Goal: Task Accomplishment & Management: Use online tool/utility

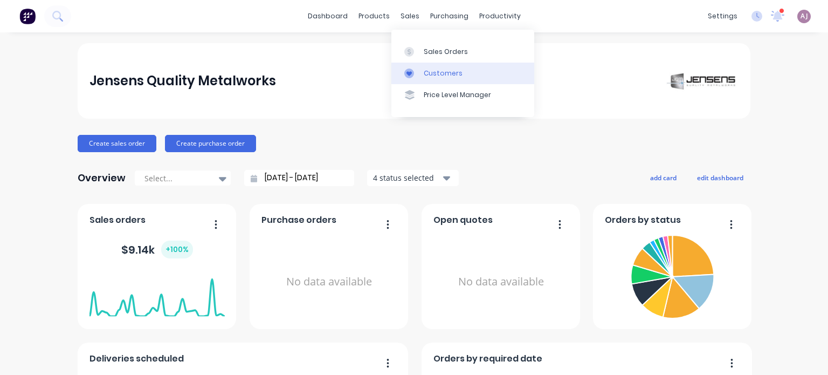
click at [431, 67] on link "Customers" at bounding box center [462, 74] width 143 height 22
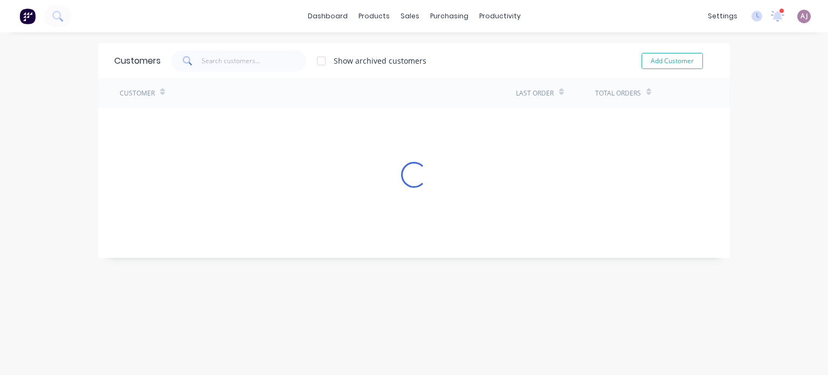
drag, startPoint x: 193, startPoint y: 62, endPoint x: 201, endPoint y: 58, distance: 8.7
click at [193, 61] on span at bounding box center [186, 61] width 30 height 22
click at [206, 66] on input "text" at bounding box center [254, 61] width 105 height 22
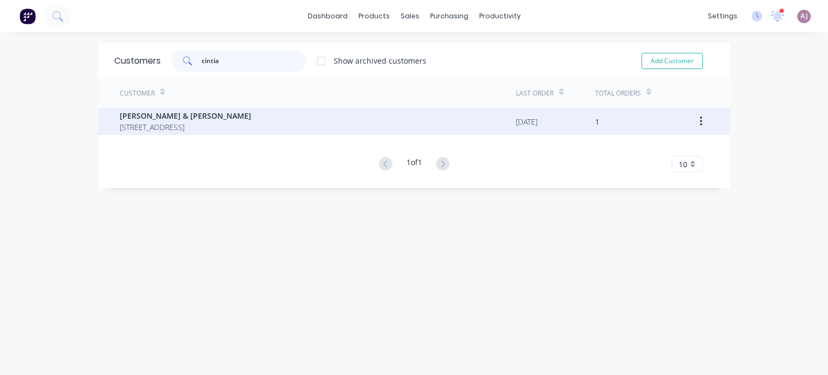
type input "cintia"
click at [172, 131] on span "[STREET_ADDRESS]" at bounding box center [186, 126] width 132 height 11
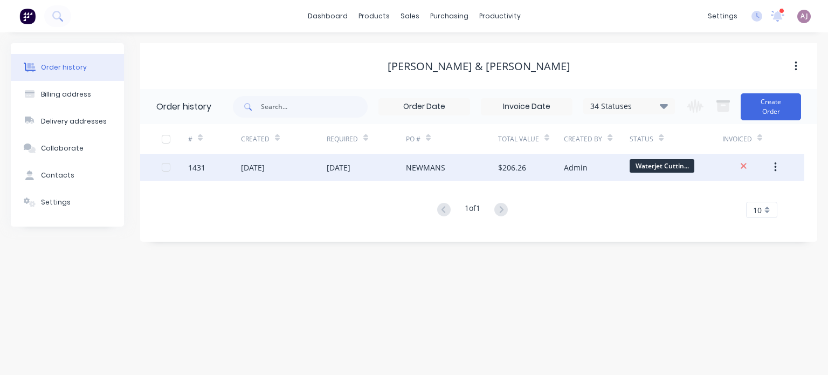
click at [350, 168] on div "[DATE]" at bounding box center [339, 167] width 24 height 11
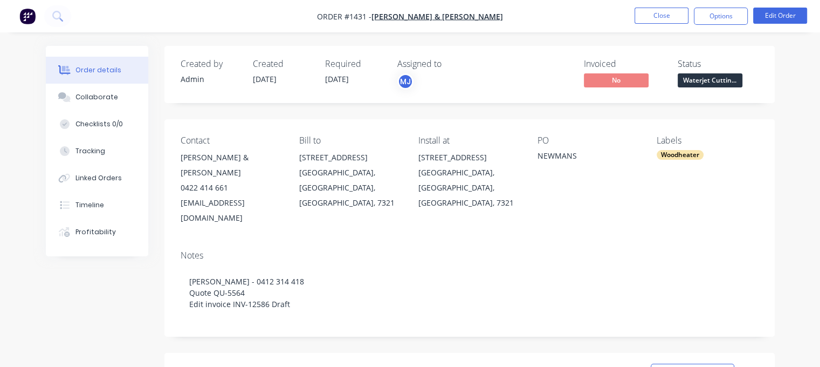
click at [705, 85] on span "Waterjet Cuttin..." at bounding box center [710, 79] width 65 height 13
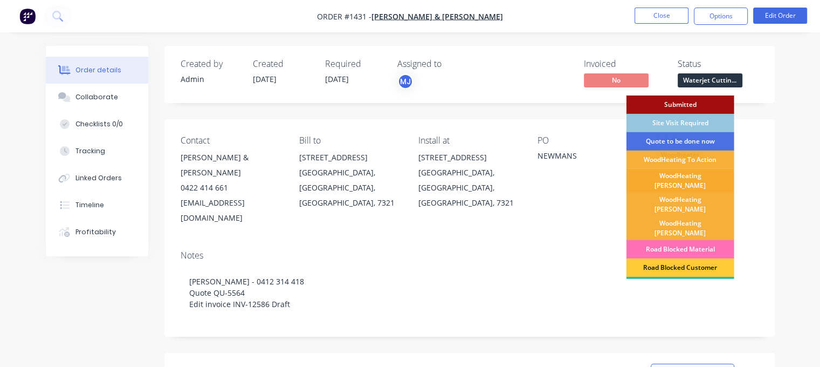
click at [682, 171] on div "WoodHeating [PERSON_NAME]" at bounding box center [681, 181] width 108 height 24
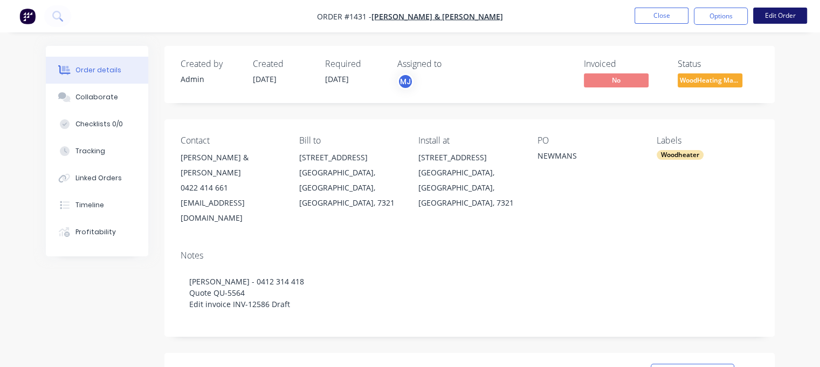
click at [773, 20] on button "Edit Order" at bounding box center [780, 16] width 54 height 16
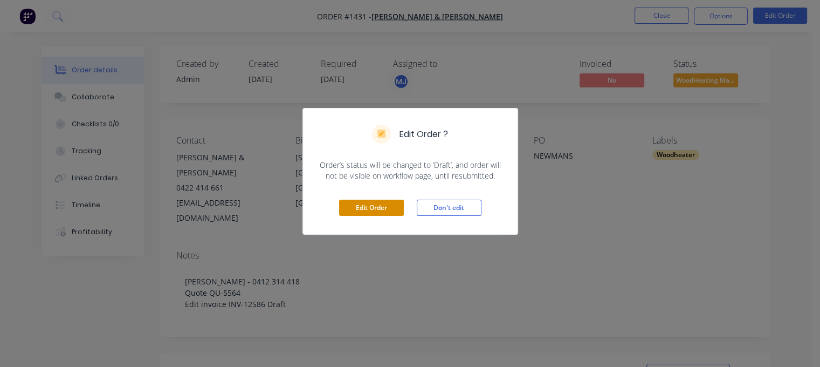
click at [393, 202] on button "Edit Order" at bounding box center [371, 208] width 65 height 16
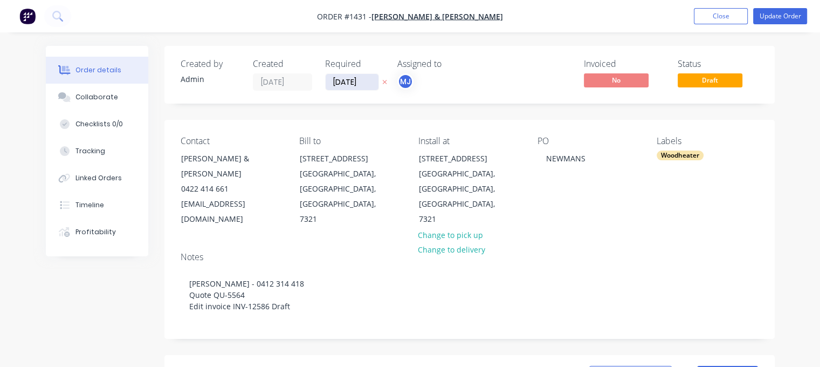
click at [365, 84] on input "[DATE]" at bounding box center [352, 82] width 53 height 16
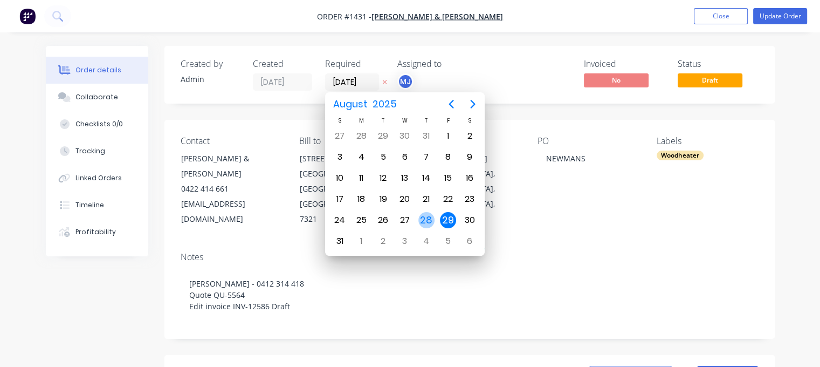
click at [430, 219] on div "28" at bounding box center [426, 220] width 16 height 16
type input "[DATE]"
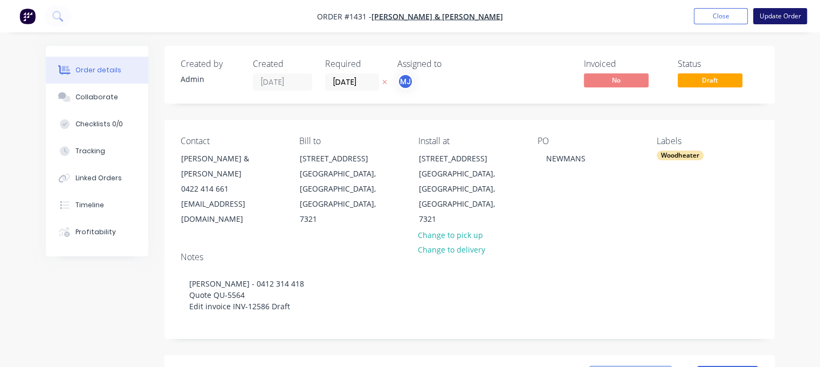
click at [775, 18] on button "Update Order" at bounding box center [780, 16] width 54 height 16
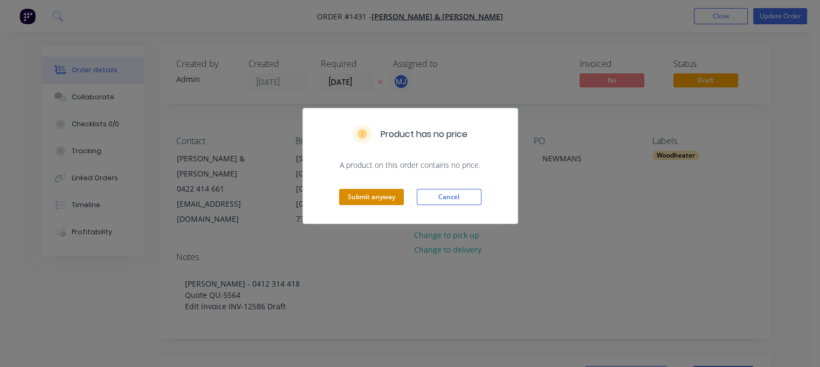
click at [383, 191] on button "Submit anyway" at bounding box center [371, 197] width 65 height 16
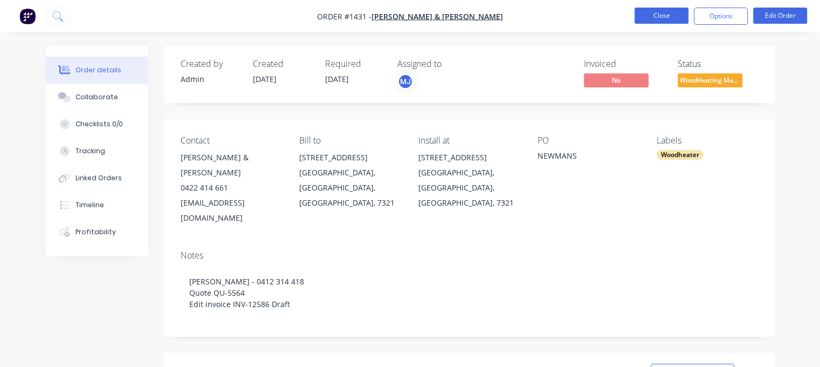
click at [642, 13] on button "Close" at bounding box center [662, 16] width 54 height 16
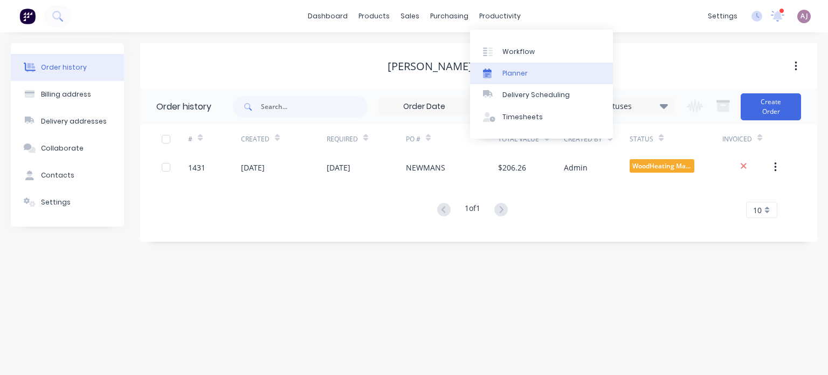
click at [510, 71] on div "Planner" at bounding box center [515, 73] width 25 height 10
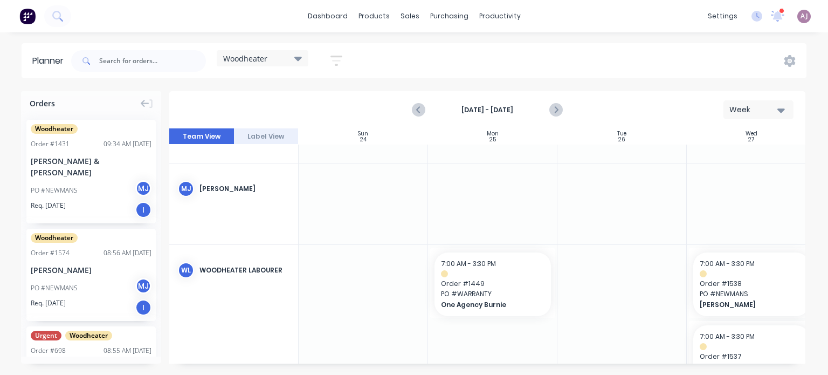
scroll to position [108, 0]
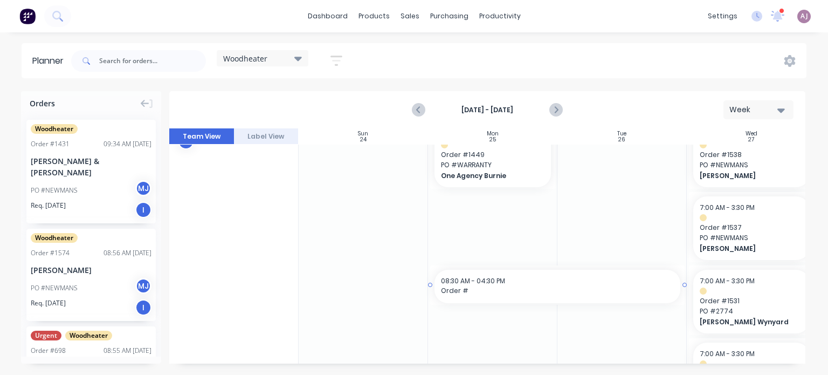
drag, startPoint x: 498, startPoint y: 358, endPoint x: 596, endPoint y: 357, distance: 98.7
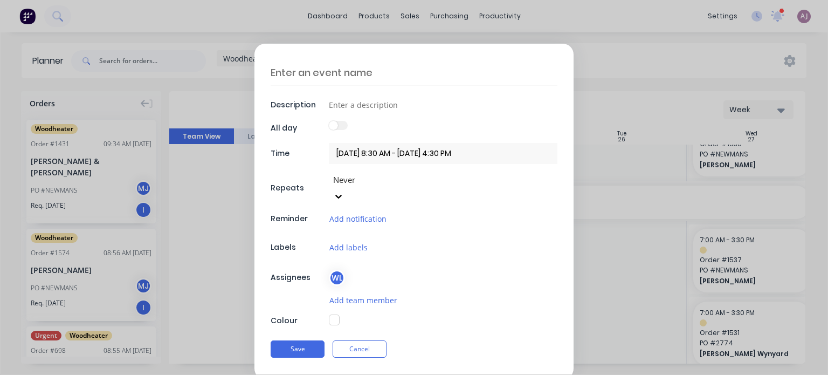
scroll to position [228, 0]
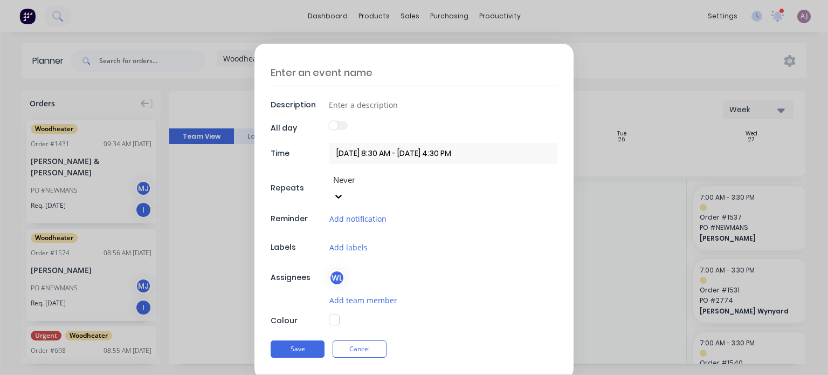
drag, startPoint x: 355, startPoint y: 331, endPoint x: 360, endPoint y: 327, distance: 5.8
click at [355, 340] on button "Cancel" at bounding box center [360, 348] width 54 height 17
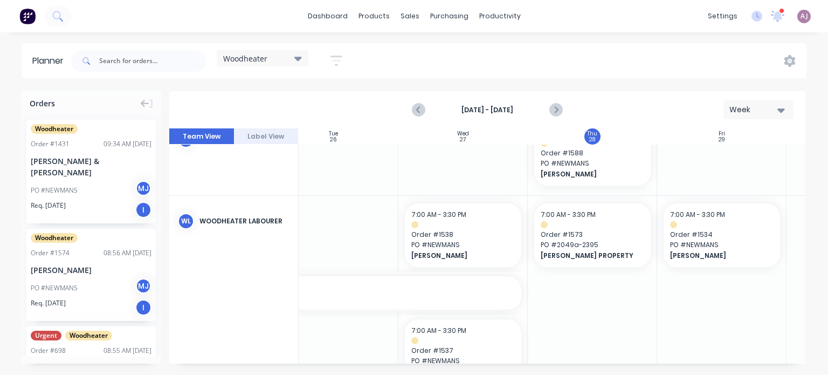
scroll to position [66, 288]
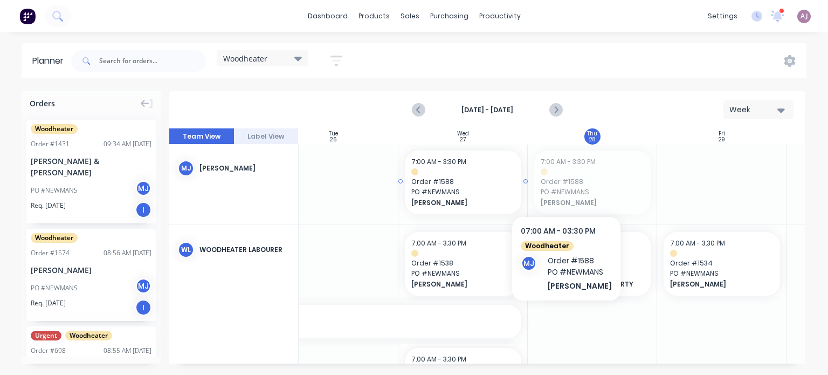
drag, startPoint x: 575, startPoint y: 183, endPoint x: 464, endPoint y: 186, distance: 111.1
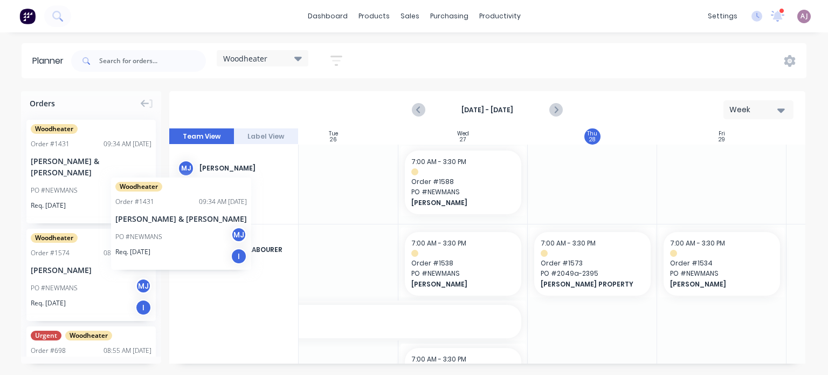
scroll to position [66, 286]
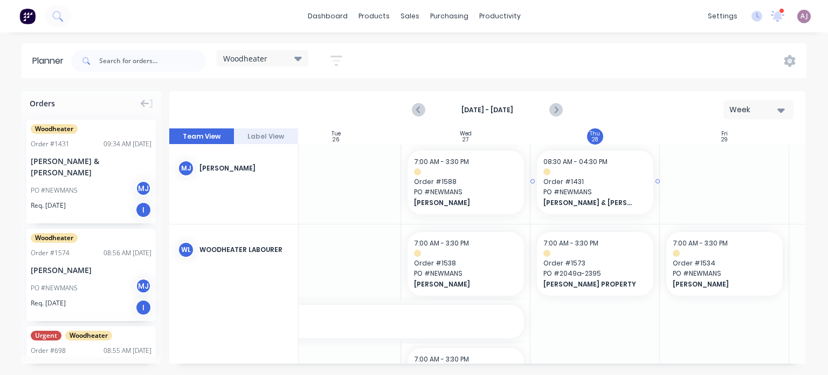
drag, startPoint x: 63, startPoint y: 155, endPoint x: 559, endPoint y: 183, distance: 496.9
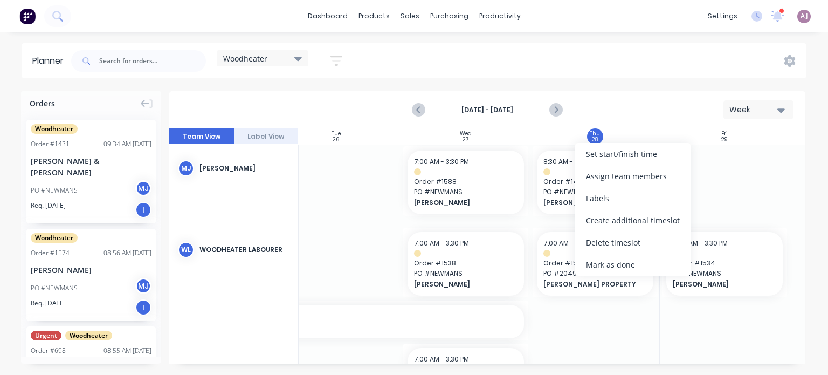
click at [597, 155] on div "Set start/finish time" at bounding box center [632, 154] width 115 height 22
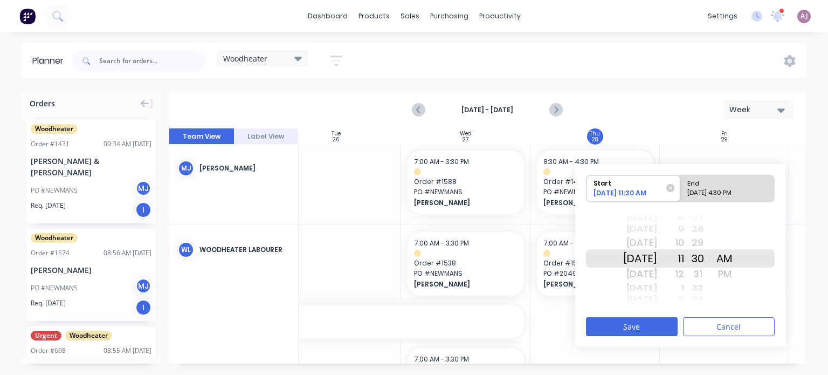
click at [712, 184] on div "End" at bounding box center [723, 181] width 78 height 13
click at [681, 184] on input "End [DATE] 4:30 PM" at bounding box center [681, 188] width 1 height 26
radio input "true"
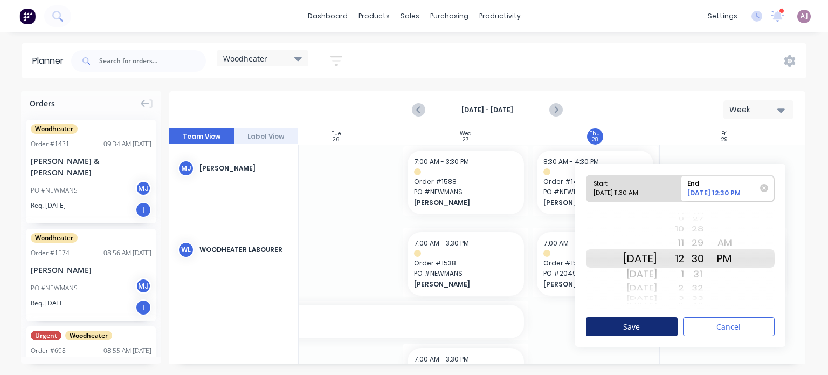
click at [674, 321] on button "Save" at bounding box center [632, 326] width 92 height 19
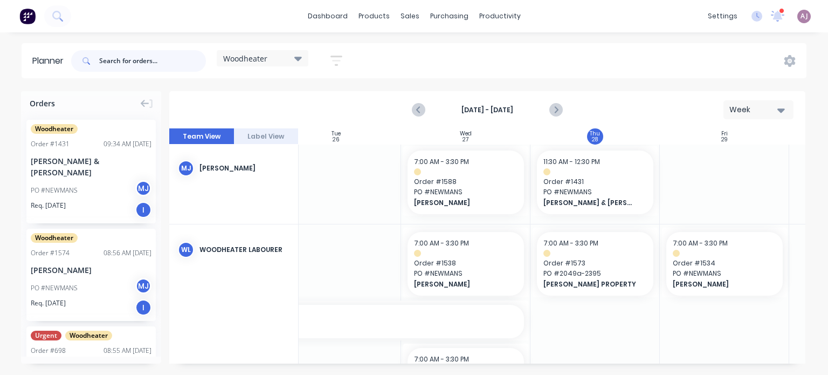
click at [133, 62] on input "text" at bounding box center [152, 61] width 107 height 22
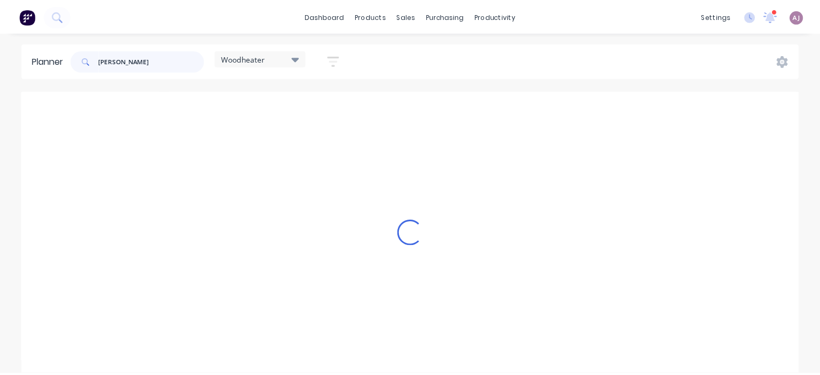
scroll to position [0, 286]
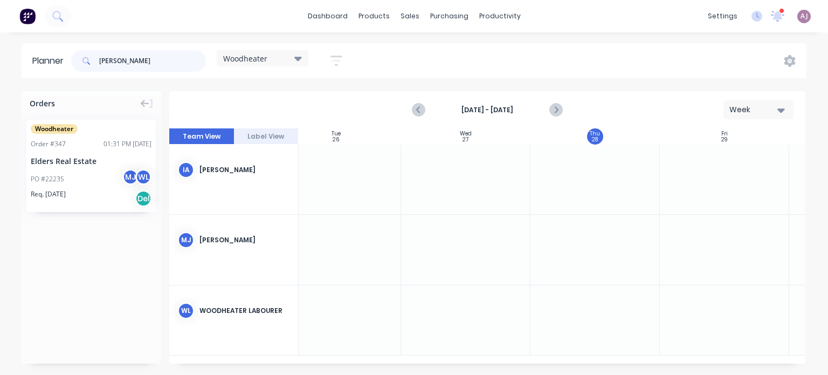
type input "[PERSON_NAME]"
drag, startPoint x: 65, startPoint y: 157, endPoint x: 612, endPoint y: 239, distance: 552.9
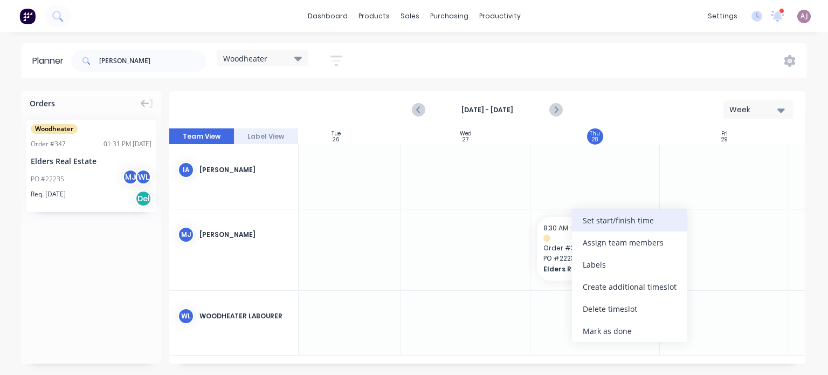
click at [592, 222] on div "Set start/finish time" at bounding box center [629, 220] width 115 height 22
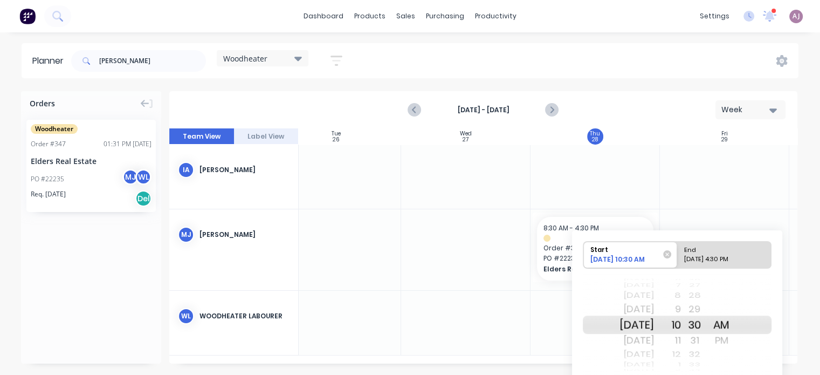
click at [710, 258] on div "[DATE] 4:30 PM" at bounding box center [720, 261] width 78 height 13
click at [678, 258] on input "End [DATE] 4:30 PM" at bounding box center [677, 255] width 1 height 26
radio input "true"
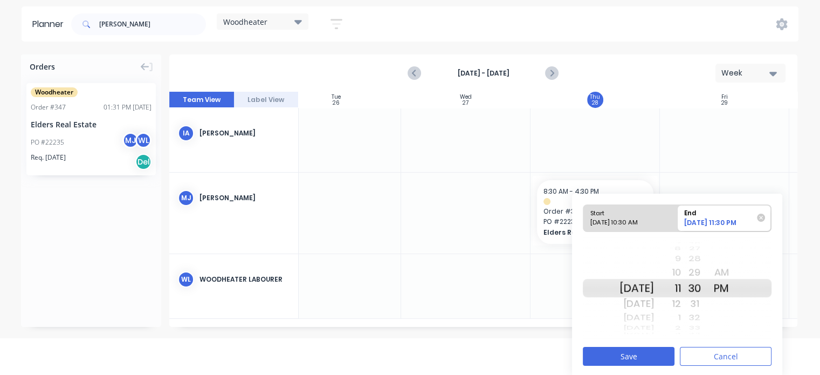
scroll to position [37, 0]
click at [649, 352] on button "Save" at bounding box center [629, 355] width 92 height 19
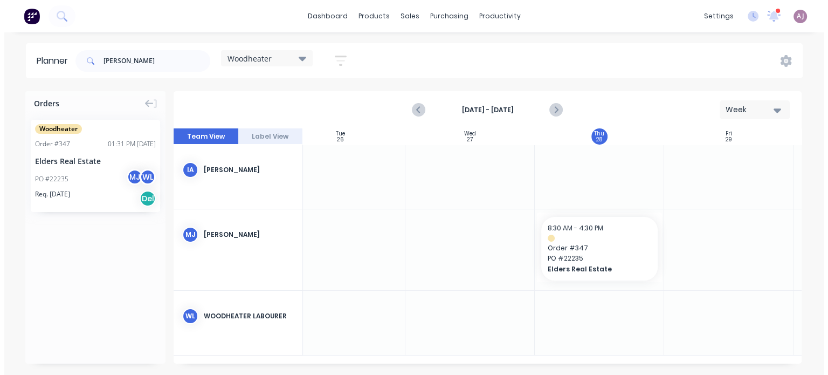
scroll to position [0, 286]
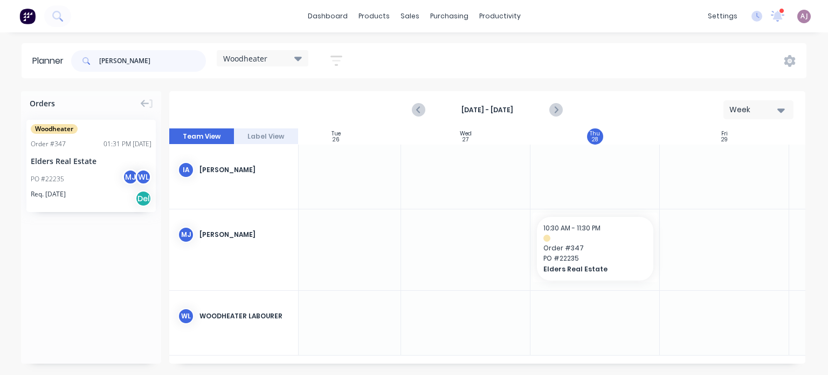
click at [170, 59] on input "[PERSON_NAME]" at bounding box center [152, 61] width 107 height 22
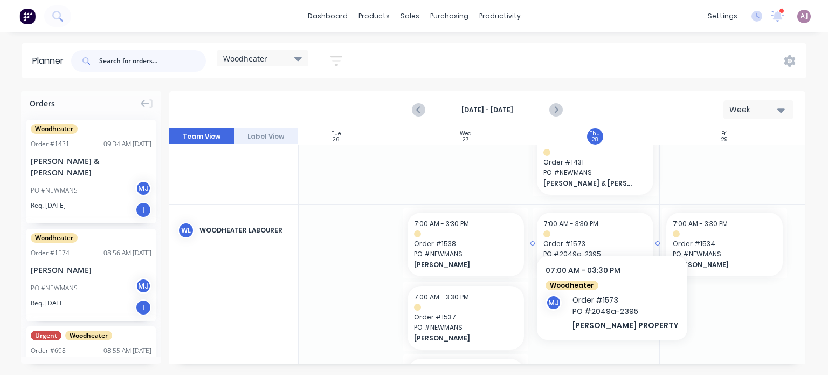
scroll to position [100, 286]
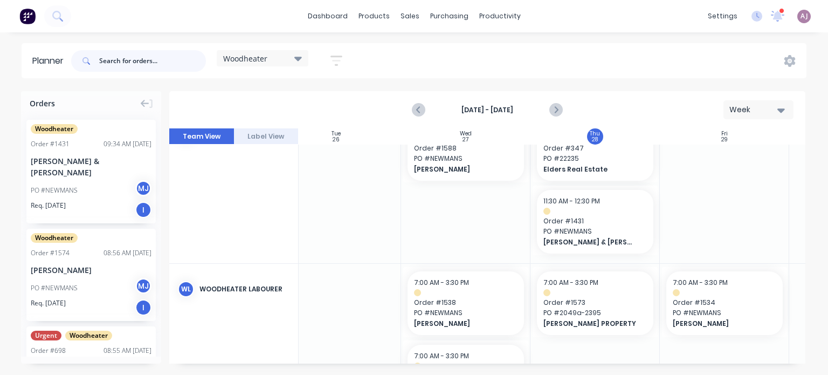
click at [114, 60] on input "text" at bounding box center [152, 61] width 107 height 22
click at [105, 58] on input "text" at bounding box center [152, 61] width 107 height 22
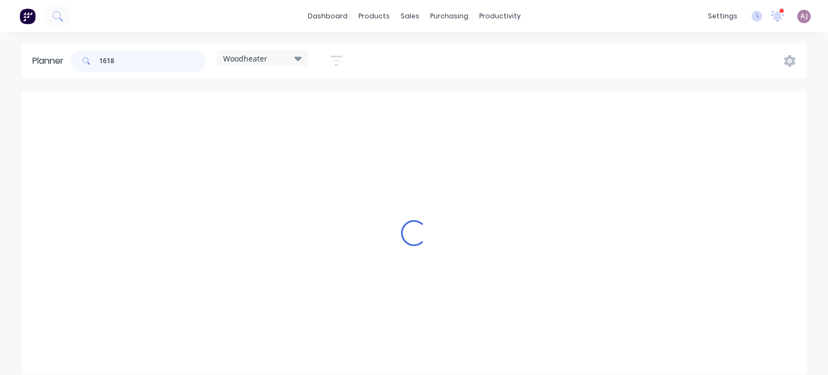
scroll to position [0, 286]
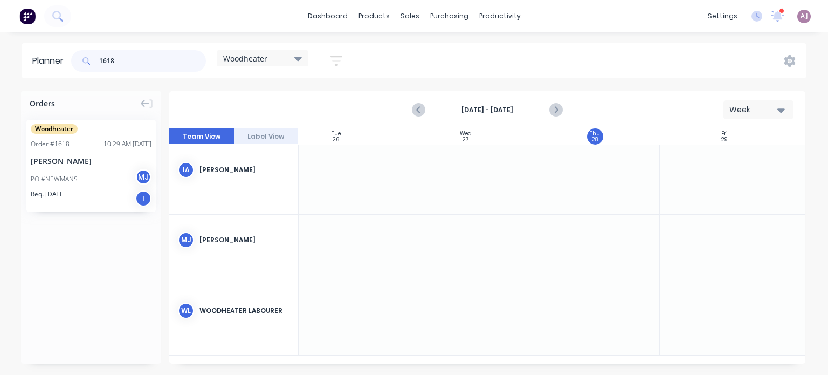
type input "1618"
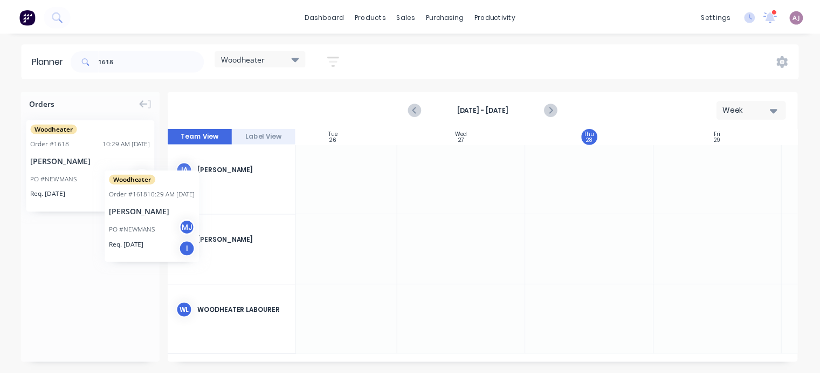
scroll to position [0, 283]
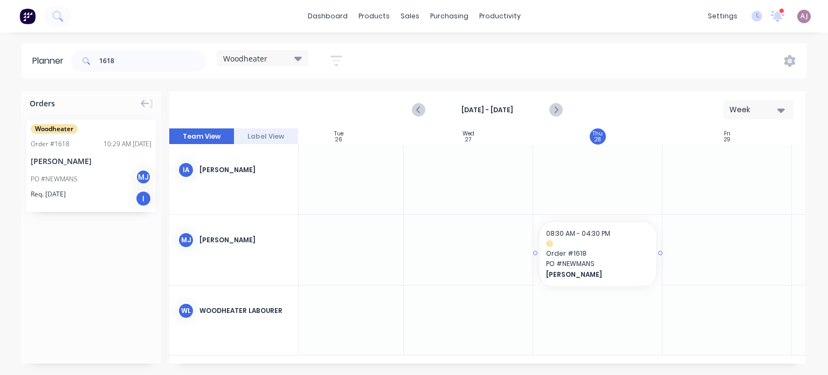
drag, startPoint x: 64, startPoint y: 155, endPoint x: 585, endPoint y: 237, distance: 527.4
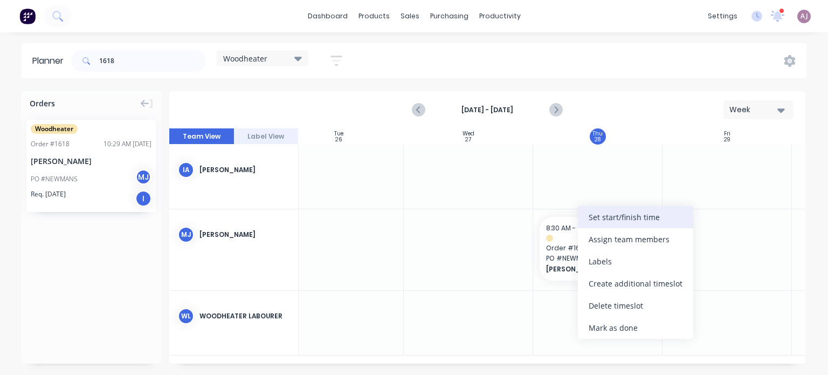
click at [602, 219] on div "Set start/finish time" at bounding box center [635, 217] width 115 height 22
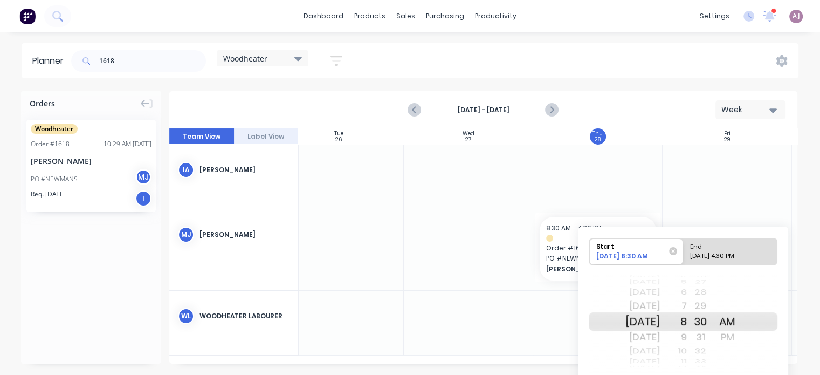
click at [741, 332] on div "PM" at bounding box center [727, 336] width 27 height 17
click at [719, 243] on div "End" at bounding box center [730, 244] width 88 height 13
click at [684, 243] on input "End Please select" at bounding box center [683, 251] width 1 height 26
radio input "true"
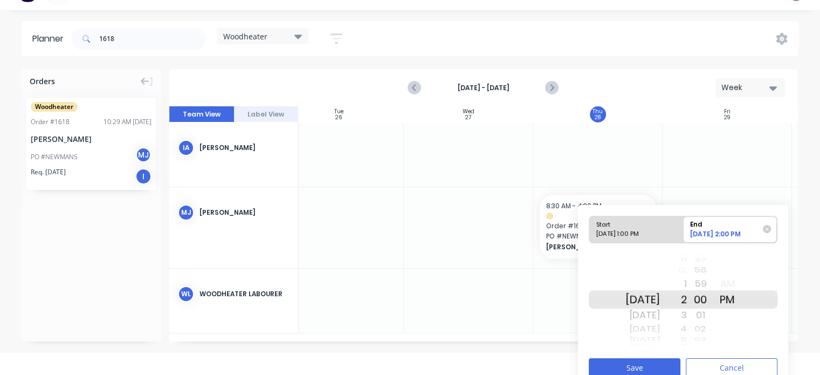
scroll to position [35, 0]
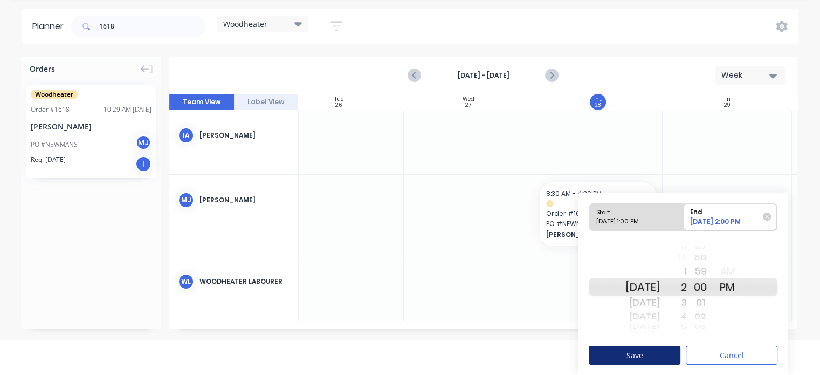
click at [628, 354] on button "Save" at bounding box center [635, 355] width 92 height 19
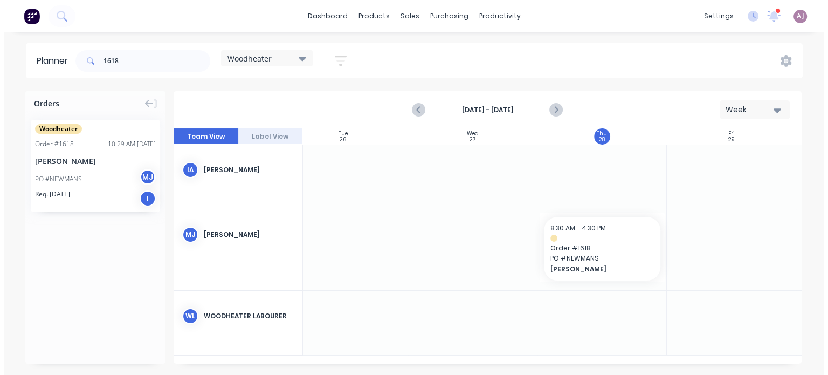
scroll to position [0, 0]
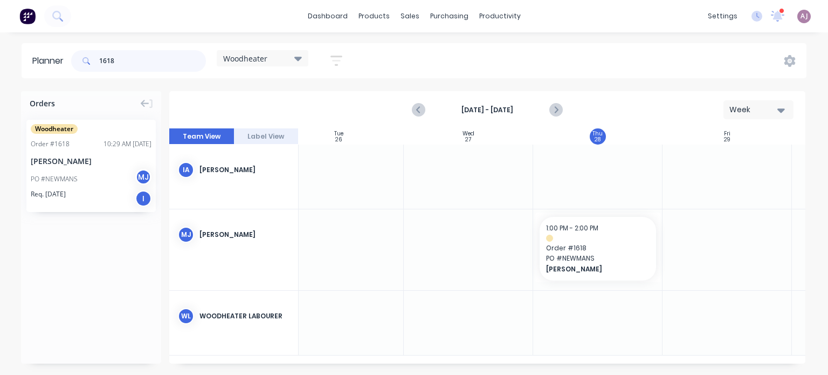
click at [132, 64] on input "1618" at bounding box center [152, 61] width 107 height 22
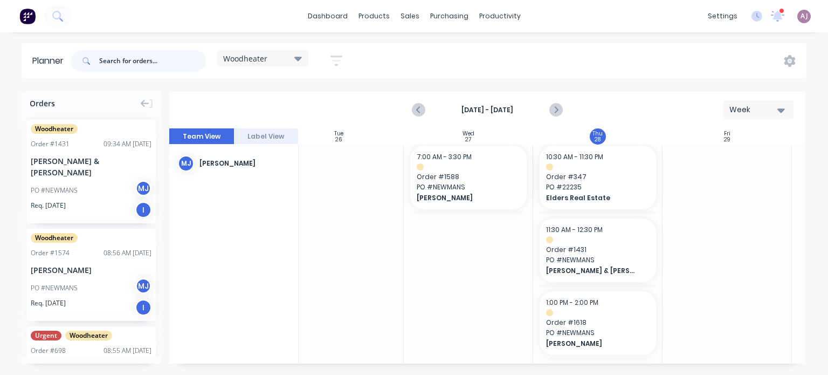
scroll to position [54, 283]
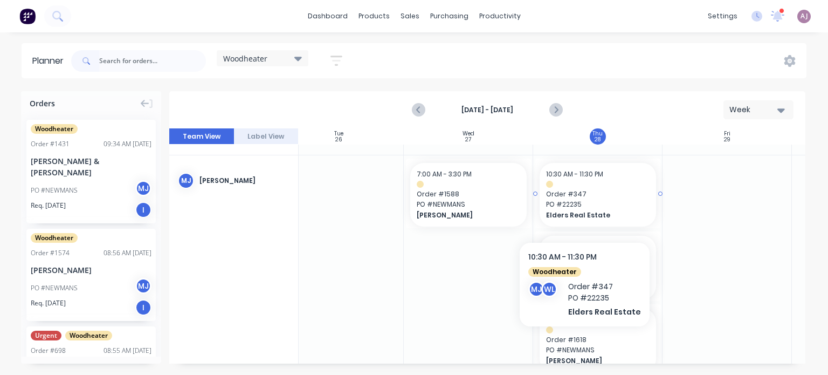
click at [582, 210] on div "Elders Real Estate" at bounding box center [598, 215] width 104 height 10
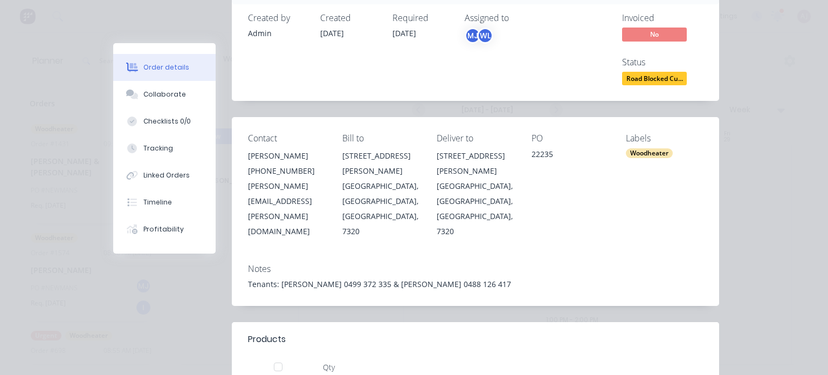
scroll to position [0, 0]
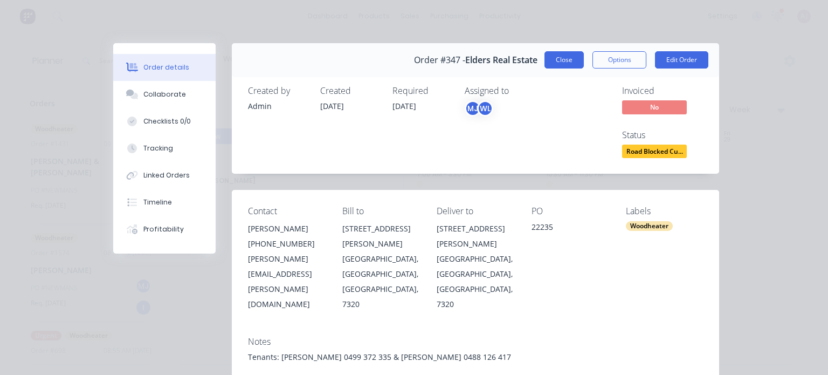
click at [557, 59] on button "Close" at bounding box center [564, 59] width 39 height 17
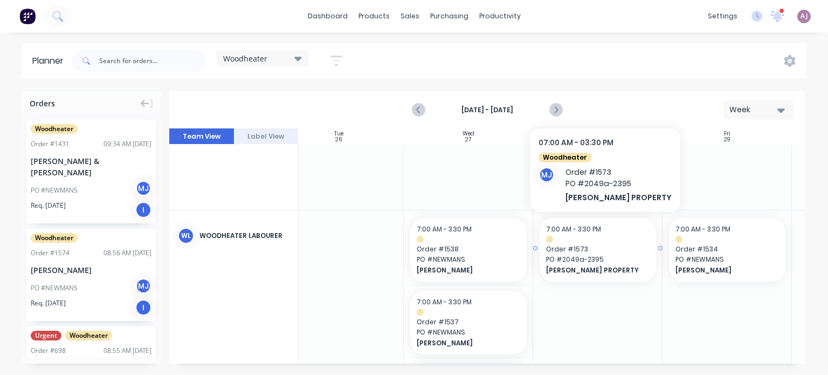
scroll to position [119, 283]
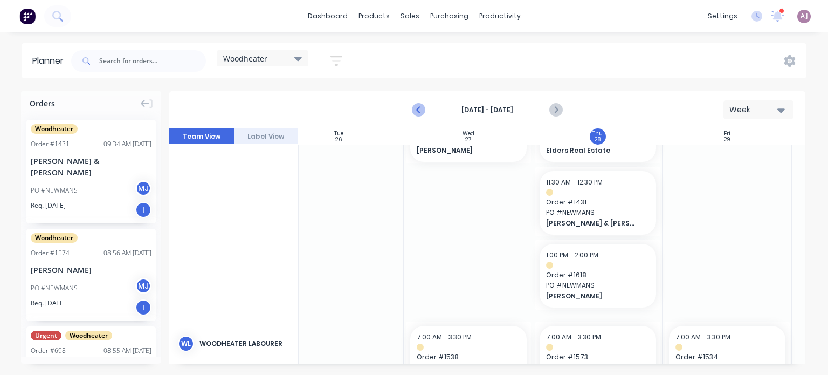
click at [421, 114] on icon "Previous page" at bounding box center [419, 110] width 5 height 9
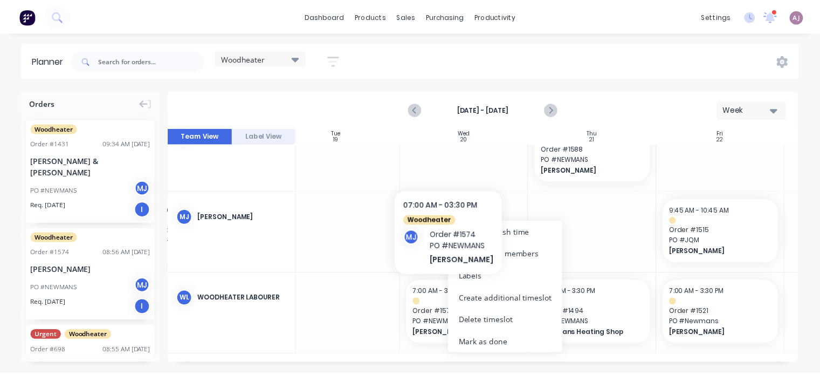
scroll to position [30, 283]
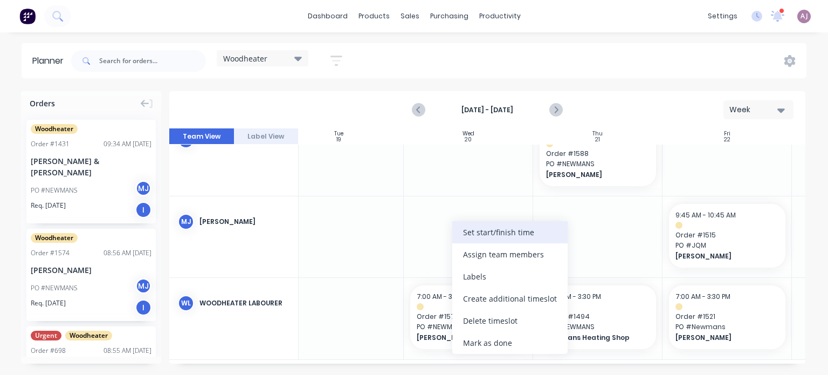
click at [488, 238] on div "Set start/finish time" at bounding box center [509, 232] width 115 height 22
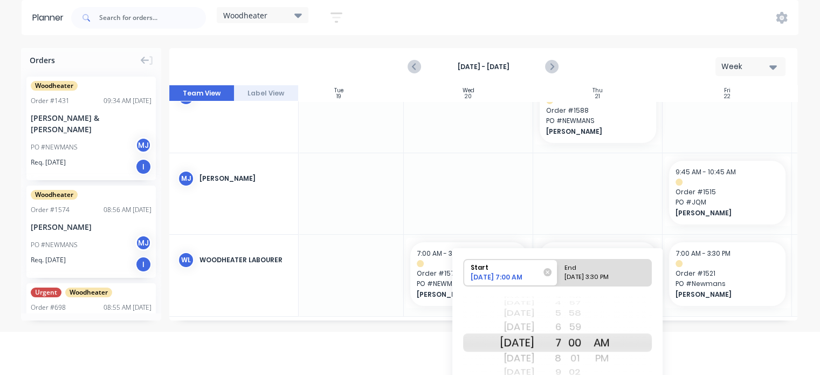
scroll to position [99, 0]
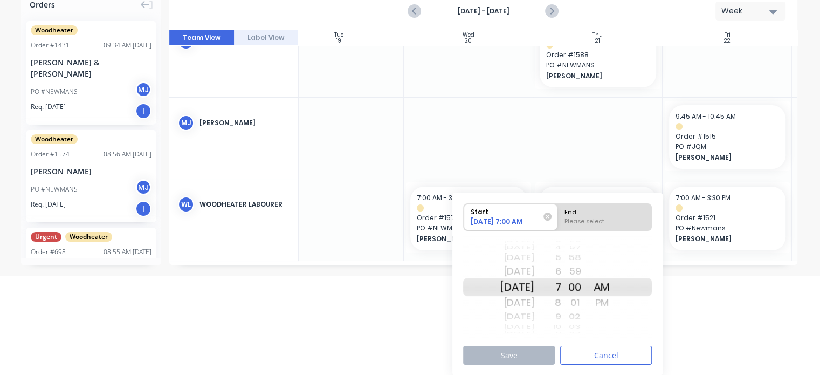
click at [615, 300] on div "PM" at bounding box center [601, 302] width 27 height 17
click at [584, 221] on div "Please select" at bounding box center [605, 223] width 88 height 13
click at [558, 221] on input "End Please select" at bounding box center [558, 217] width 1 height 26
radio input "true"
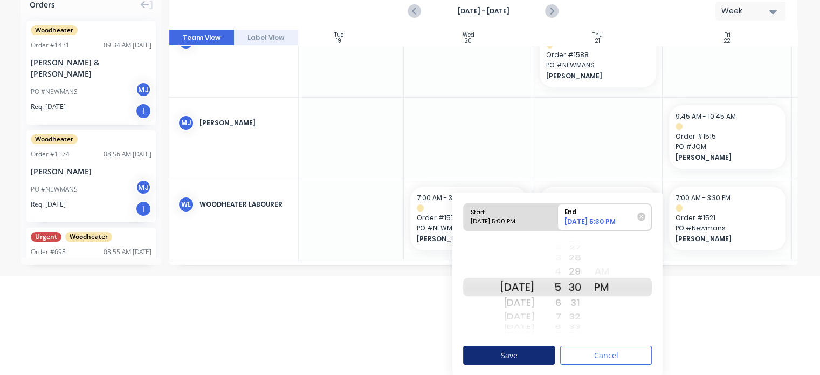
click at [514, 358] on button "Save" at bounding box center [509, 355] width 92 height 19
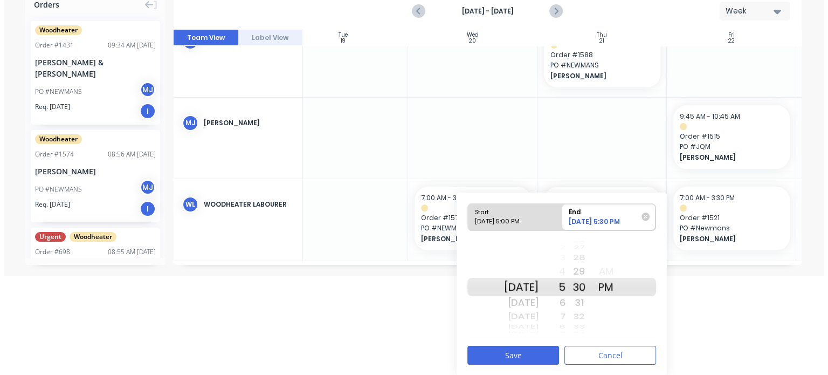
scroll to position [0, 0]
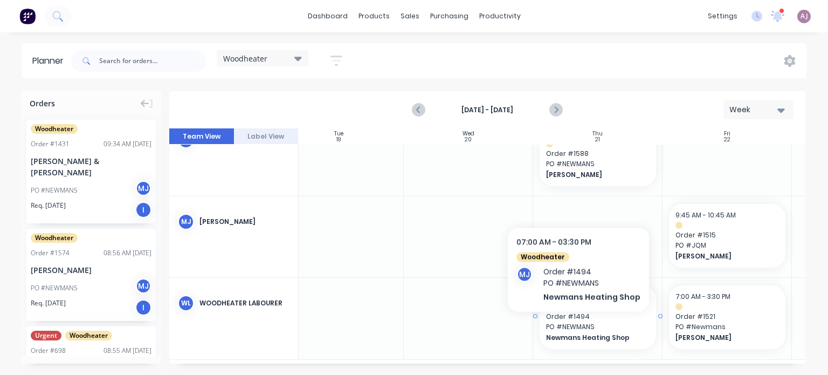
click at [576, 328] on span "PO # NEWMANS" at bounding box center [598, 327] width 104 height 10
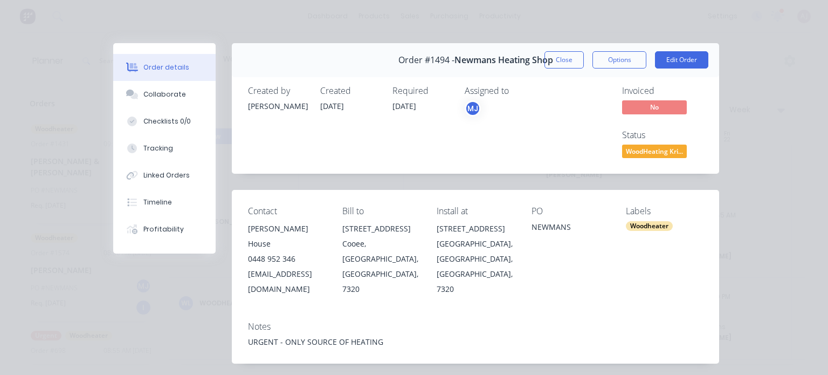
click at [575, 61] on button "Close" at bounding box center [564, 59] width 39 height 17
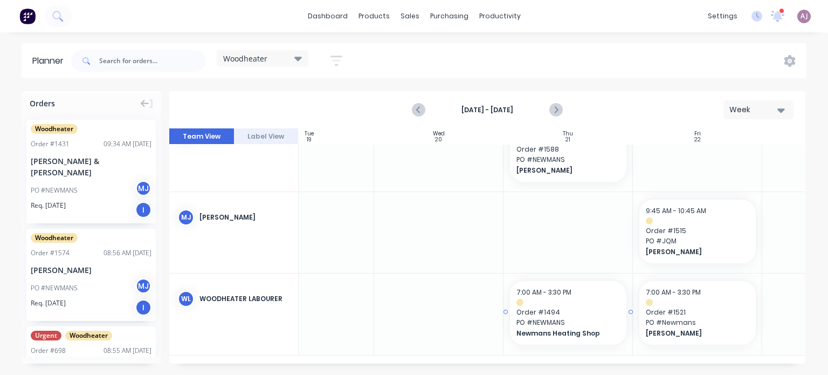
scroll to position [0, 313]
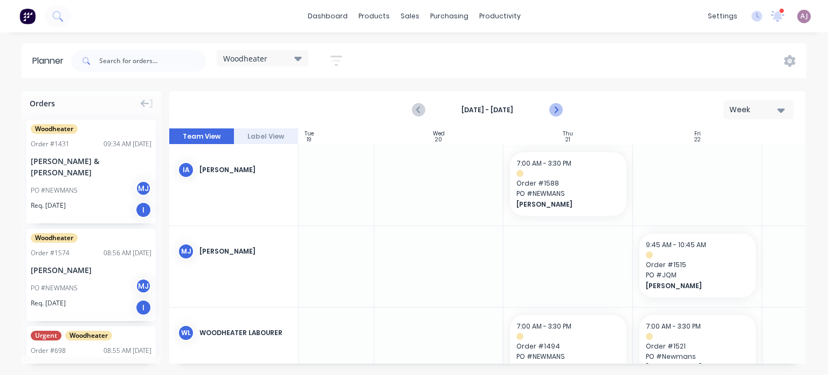
click at [557, 113] on icon "Next page" at bounding box center [555, 110] width 13 height 13
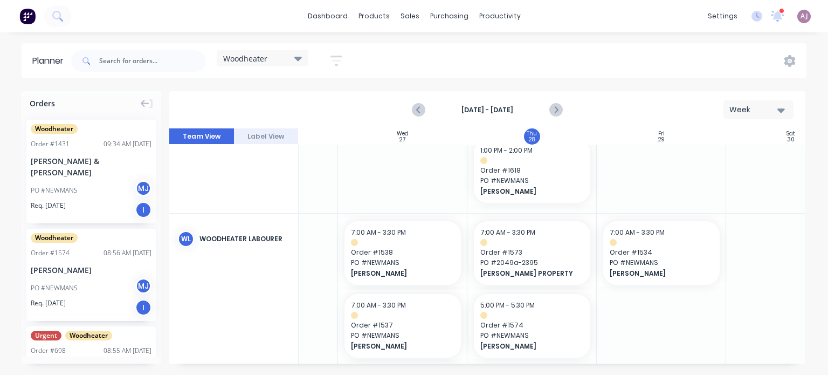
scroll to position [270, 349]
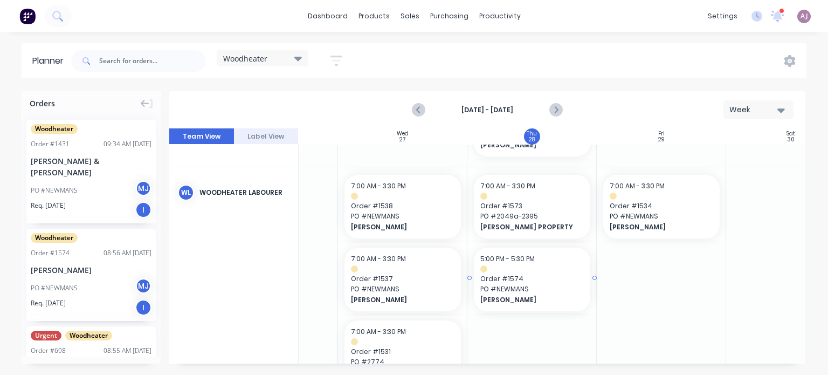
drag, startPoint x: 534, startPoint y: 276, endPoint x: 537, endPoint y: 195, distance: 81.5
drag, startPoint x: 528, startPoint y: 260, endPoint x: 527, endPoint y: 162, distance: 98.7
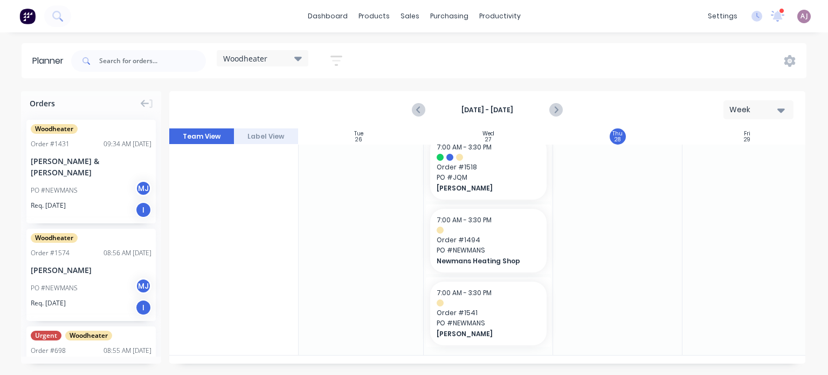
scroll to position [623, 263]
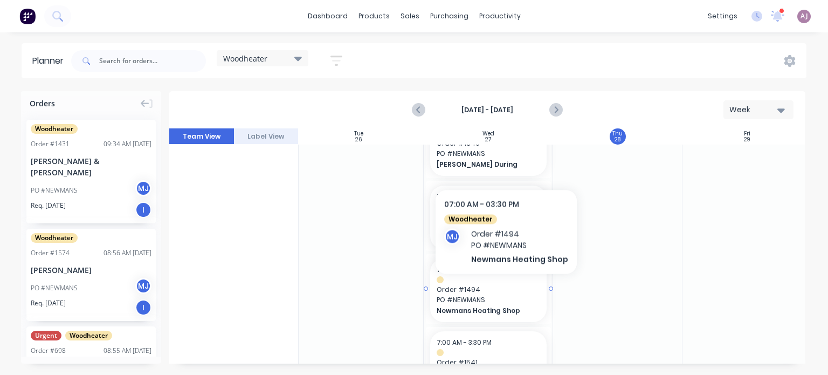
click at [504, 290] on span "Order # 1494" at bounding box center [489, 290] width 104 height 10
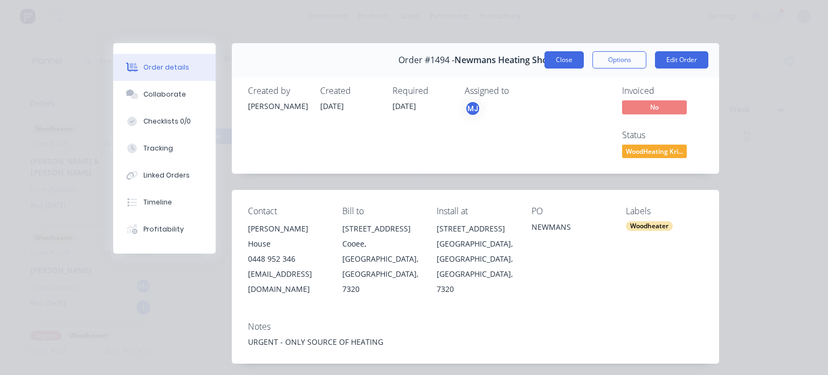
click at [565, 62] on button "Close" at bounding box center [564, 59] width 39 height 17
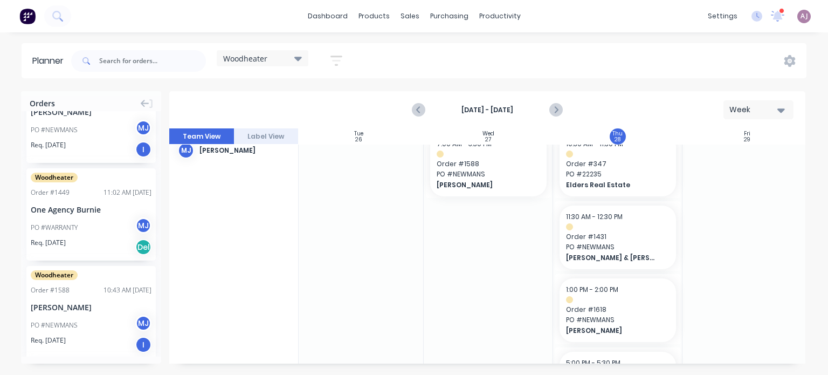
scroll to position [917, 0]
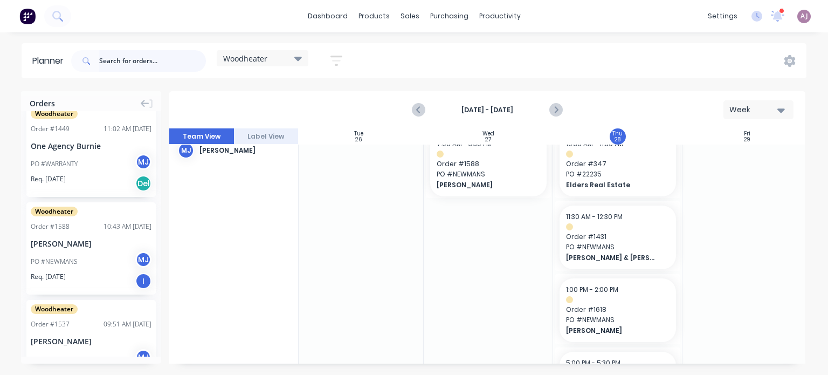
click at [128, 65] on input "text" at bounding box center [152, 61] width 107 height 22
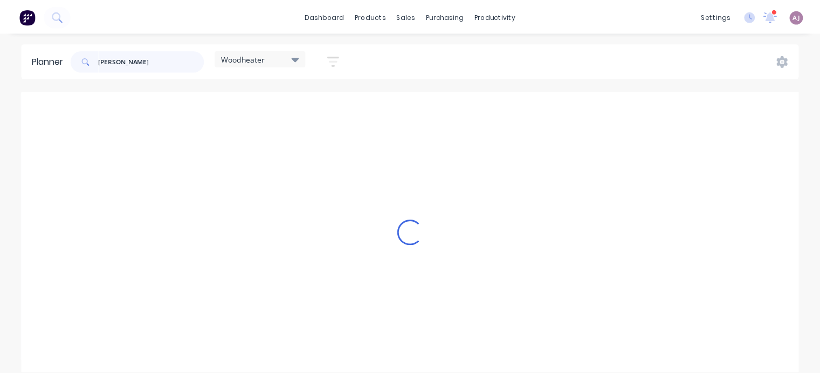
scroll to position [0, 263]
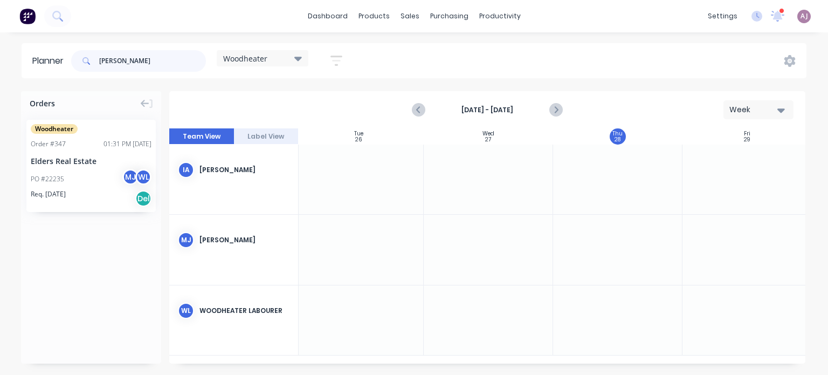
type input "[PERSON_NAME]"
drag, startPoint x: 60, startPoint y: 166, endPoint x: 671, endPoint y: 227, distance: 613.5
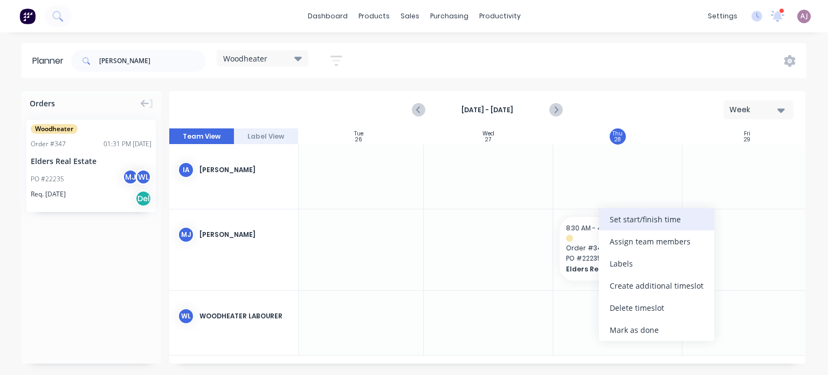
click at [631, 226] on div "Set start/finish time" at bounding box center [656, 219] width 115 height 22
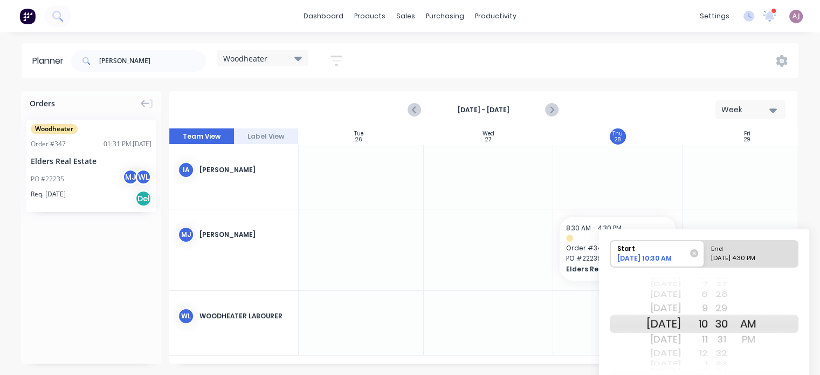
click at [742, 253] on div "[DATE] 4:30 PM" at bounding box center [746, 259] width 78 height 13
click at [705, 253] on input "End [DATE] 4:30 PM" at bounding box center [704, 254] width 1 height 26
radio input "true"
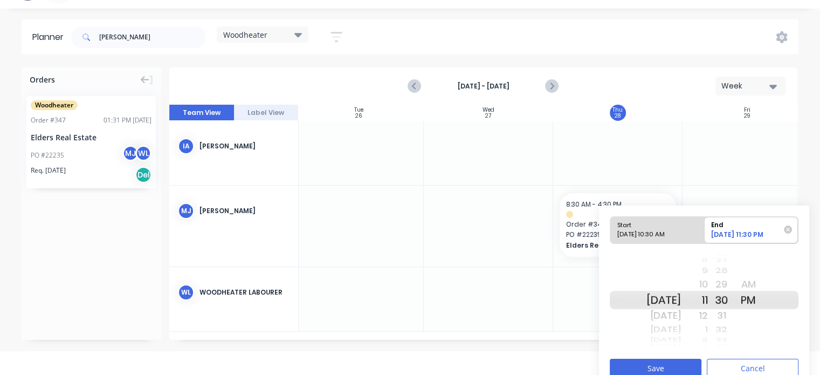
scroll to position [37, 0]
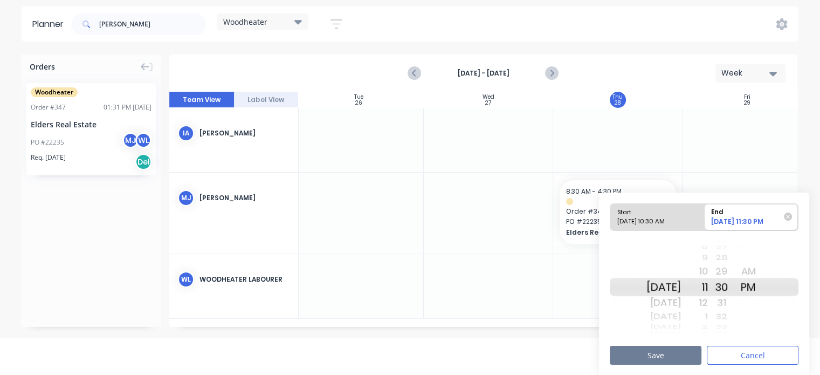
click at [647, 347] on button "Save" at bounding box center [656, 355] width 92 height 19
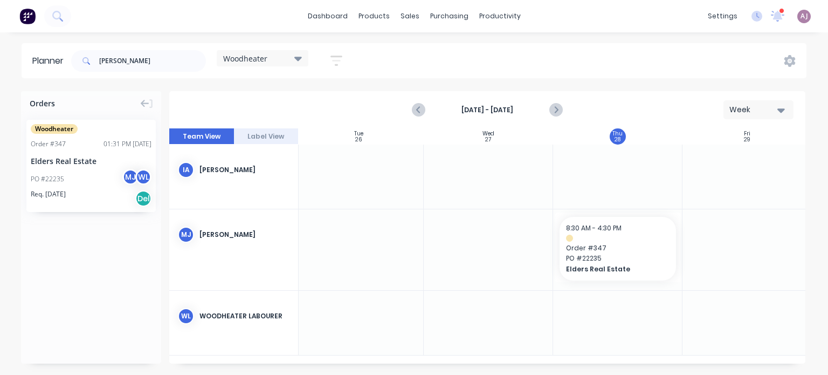
scroll to position [0, 263]
click at [128, 66] on input "[PERSON_NAME]" at bounding box center [152, 61] width 107 height 22
type input "b"
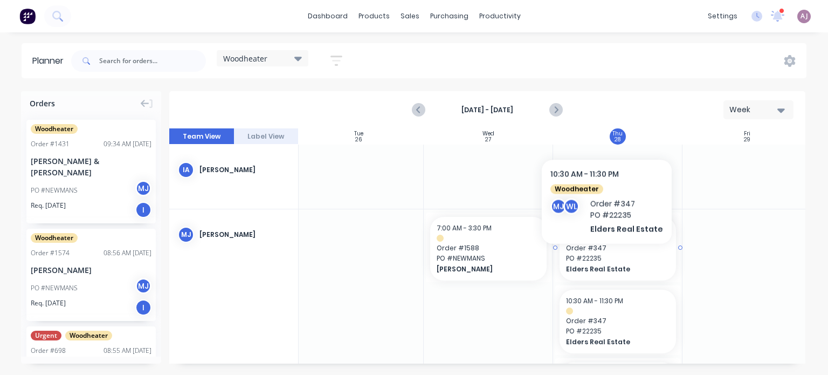
click at [604, 260] on span "PO # 22235" at bounding box center [618, 258] width 104 height 10
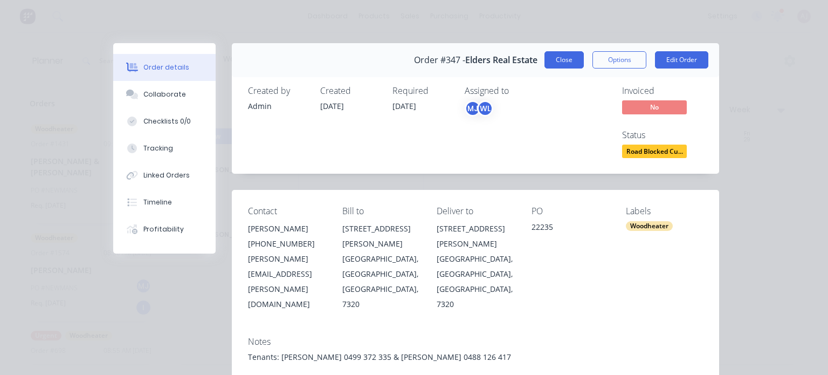
click at [557, 59] on button "Close" at bounding box center [564, 59] width 39 height 17
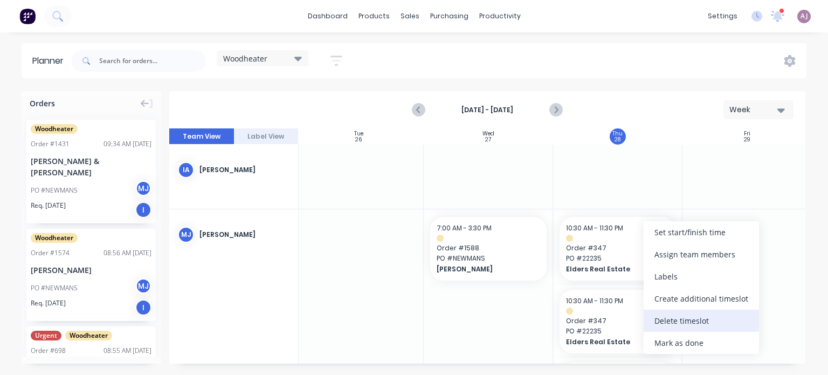
click at [692, 324] on div "Delete timeslot" at bounding box center [701, 321] width 115 height 22
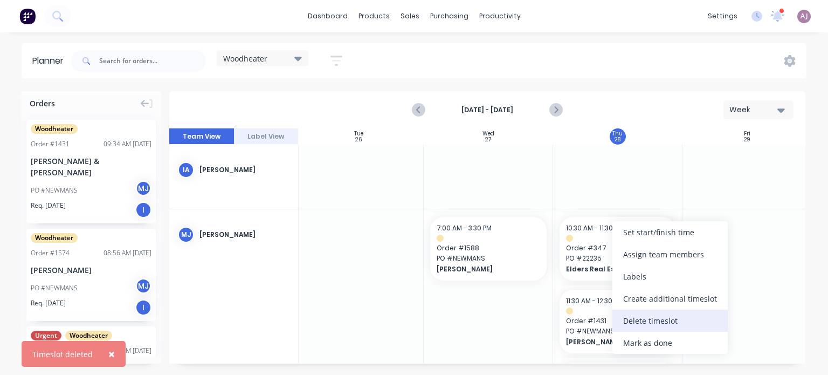
click at [648, 320] on div "Delete timeslot" at bounding box center [670, 321] width 115 height 22
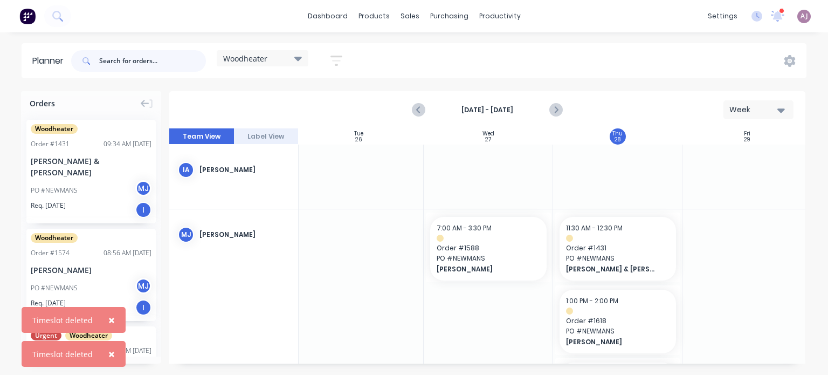
click at [125, 61] on input "text" at bounding box center [152, 61] width 107 height 22
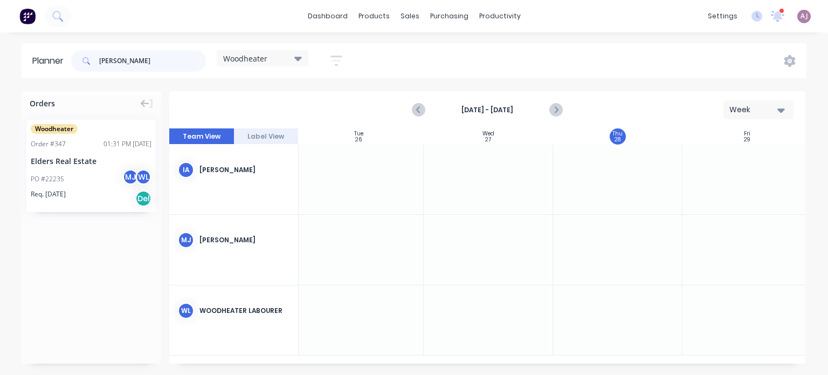
type input "[PERSON_NAME]"
drag, startPoint x: 152, startPoint y: 66, endPoint x: 80, endPoint y: 64, distance: 71.8
click at [80, 64] on div "[PERSON_NAME]" at bounding box center [138, 61] width 135 height 22
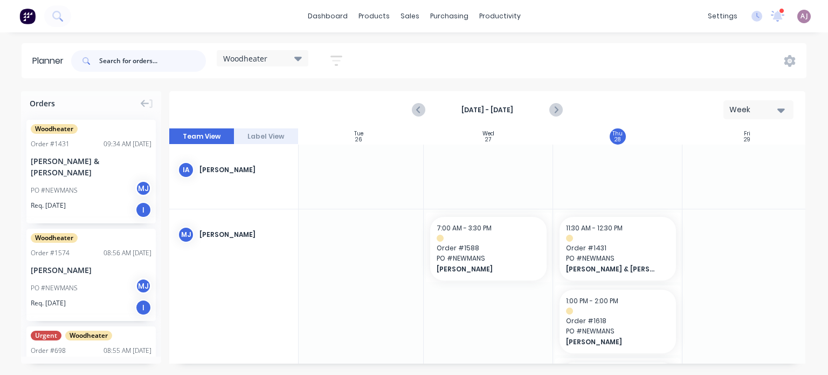
click at [124, 58] on input "text" at bounding box center [152, 61] width 107 height 22
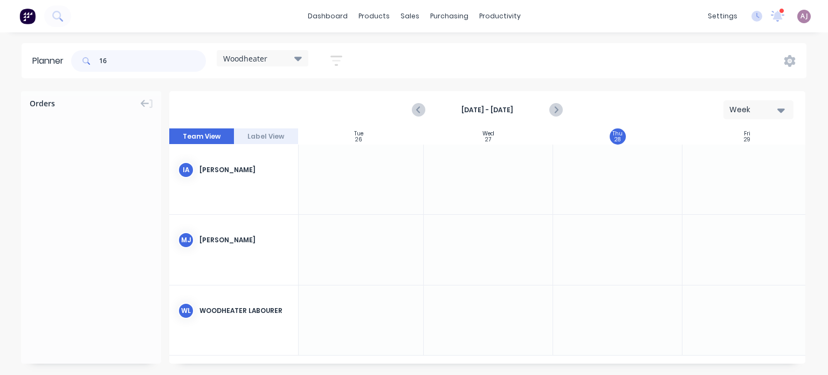
type input "1"
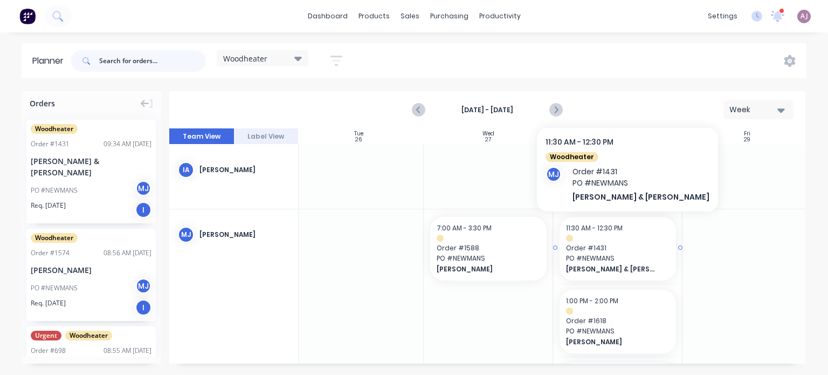
scroll to position [54, 263]
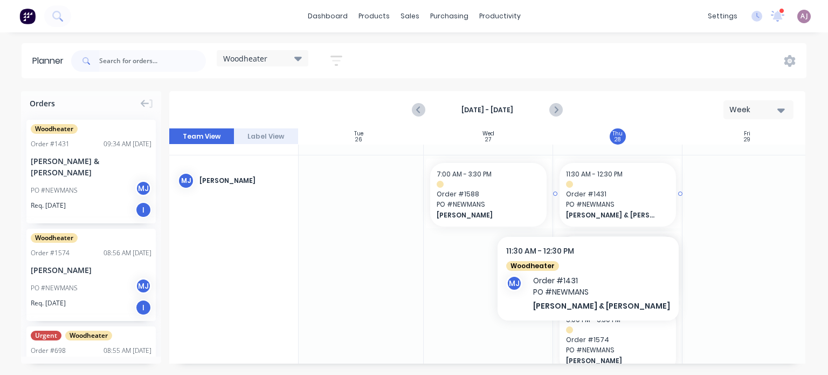
click at [579, 203] on span "PO # NEWMANS" at bounding box center [618, 205] width 104 height 10
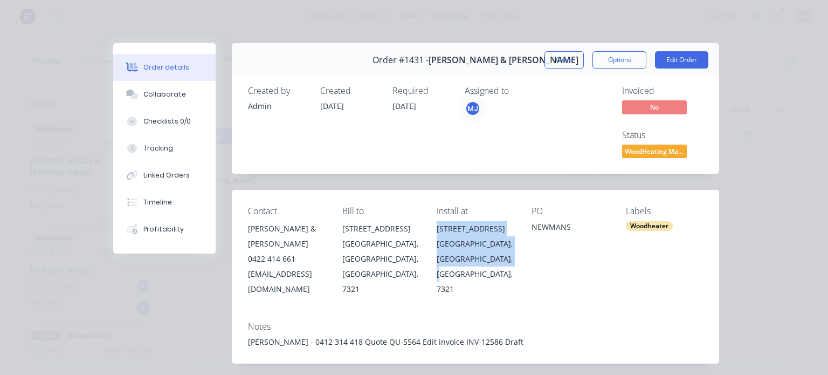
drag, startPoint x: 448, startPoint y: 230, endPoint x: 480, endPoint y: 275, distance: 55.7
click at [480, 275] on div "[STREET_ADDRESS]" at bounding box center [475, 258] width 77 height 75
copy div "[STREET_ADDRESS]"
click at [567, 60] on button "Close" at bounding box center [564, 59] width 39 height 17
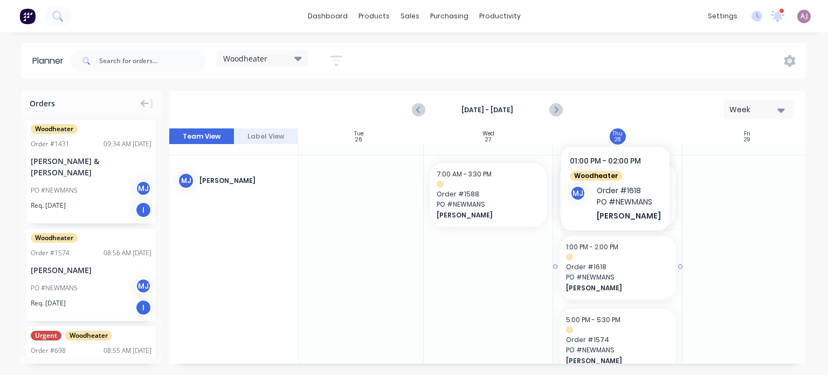
click at [587, 258] on div at bounding box center [618, 256] width 104 height 7
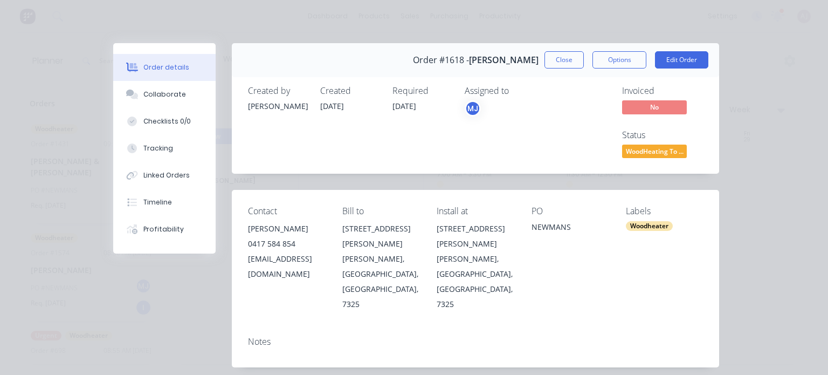
drag, startPoint x: 408, startPoint y: 61, endPoint x: 536, endPoint y: 68, distance: 128.6
click at [536, 68] on div "Order #1618 - [PERSON_NAME]" at bounding box center [476, 60] width 126 height 32
copy div "Order #1618 - [PERSON_NAME]"
click at [572, 56] on button "Close" at bounding box center [564, 59] width 39 height 17
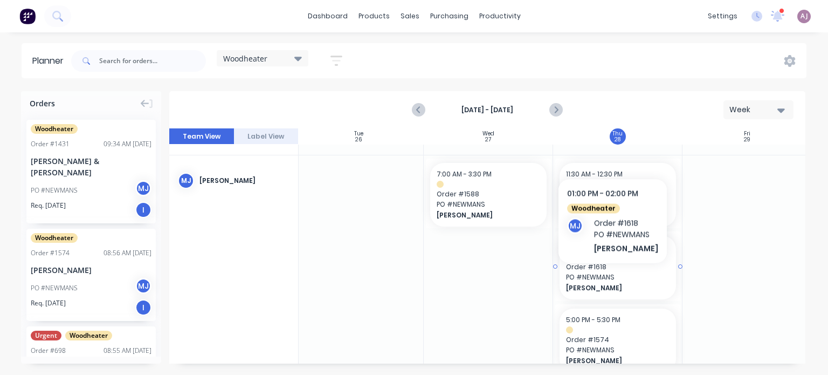
click at [615, 279] on span "PO # NEWMANS" at bounding box center [618, 277] width 104 height 10
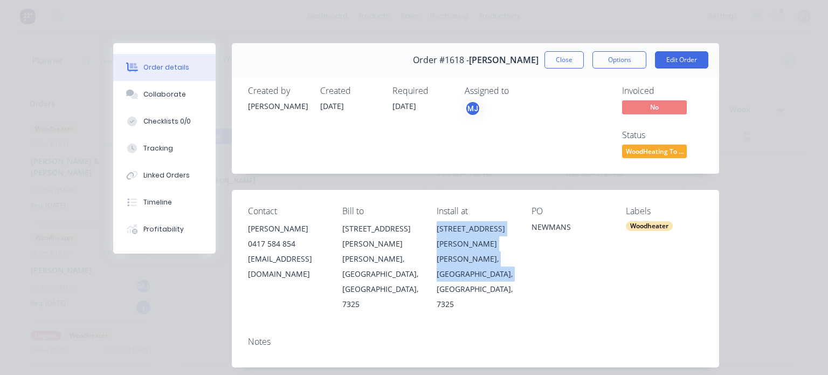
drag, startPoint x: 440, startPoint y: 228, endPoint x: 522, endPoint y: 286, distance: 100.2
click at [522, 286] on div "Contact [PERSON_NAME] 0417 584 854 [EMAIL_ADDRESS][DOMAIN_NAME] Bill to [STREET…" at bounding box center [475, 259] width 487 height 138
copy div "[STREET_ADDRESS][PERSON_NAME][PERSON_NAME]"
click at [566, 58] on button "Close" at bounding box center [564, 59] width 39 height 17
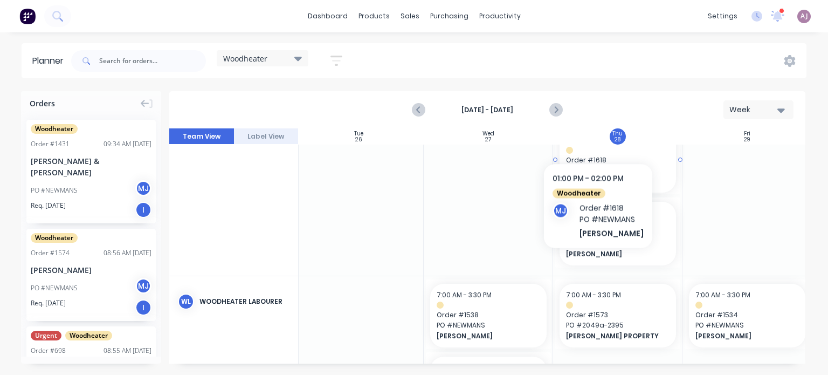
scroll to position [162, 263]
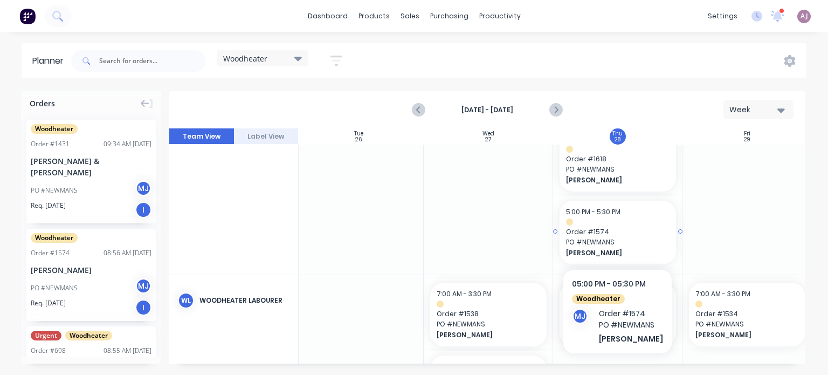
click at [599, 243] on span "PO # NEWMANS" at bounding box center [618, 242] width 104 height 10
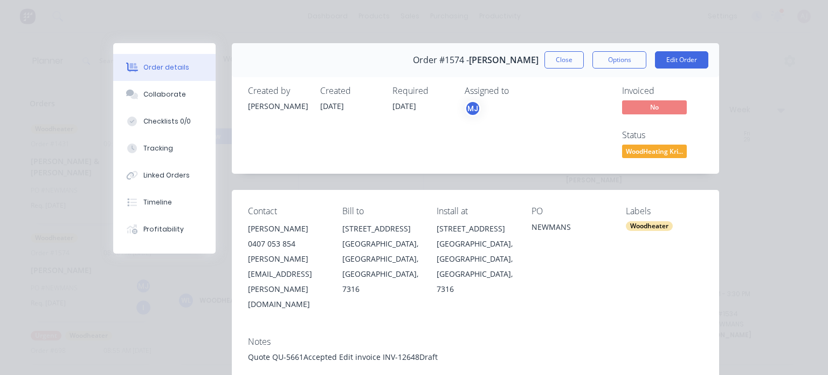
drag, startPoint x: 410, startPoint y: 60, endPoint x: 534, endPoint y: 72, distance: 125.1
click at [534, 72] on div "Order #1574 - [PERSON_NAME] Close Options Edit Order" at bounding box center [475, 60] width 487 height 34
copy div "Order #1574 - [PERSON_NAME]"
drag, startPoint x: 451, startPoint y: 228, endPoint x: 477, endPoint y: 280, distance: 58.6
click at [477, 280] on div "[STREET_ADDRESS]" at bounding box center [475, 258] width 77 height 75
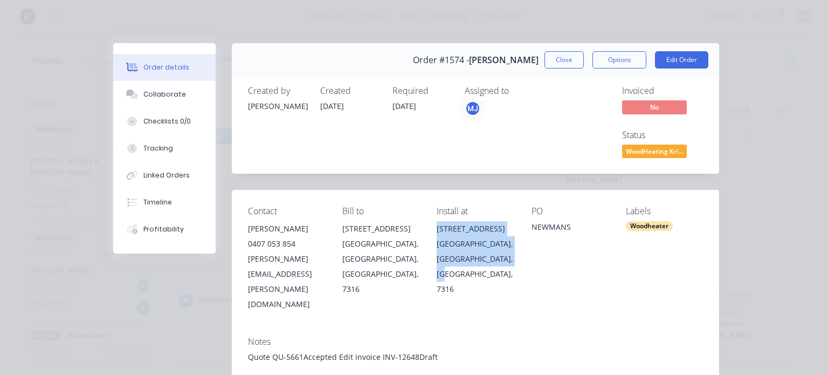
copy div "[STREET_ADDRESS]"
drag, startPoint x: 552, startPoint y: 61, endPoint x: 546, endPoint y: 66, distance: 6.9
click at [552, 62] on button "Close" at bounding box center [564, 59] width 39 height 17
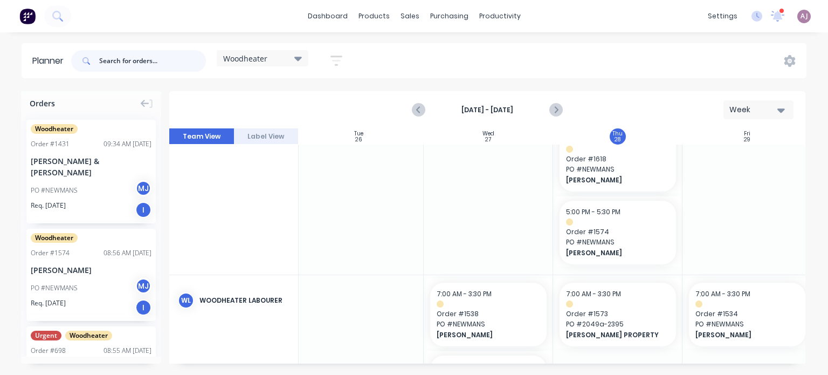
click at [116, 66] on input "text" at bounding box center [152, 61] width 107 height 22
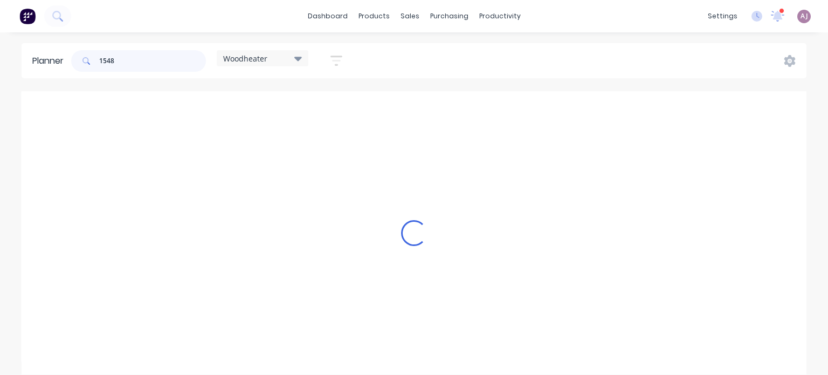
scroll to position [0, 263]
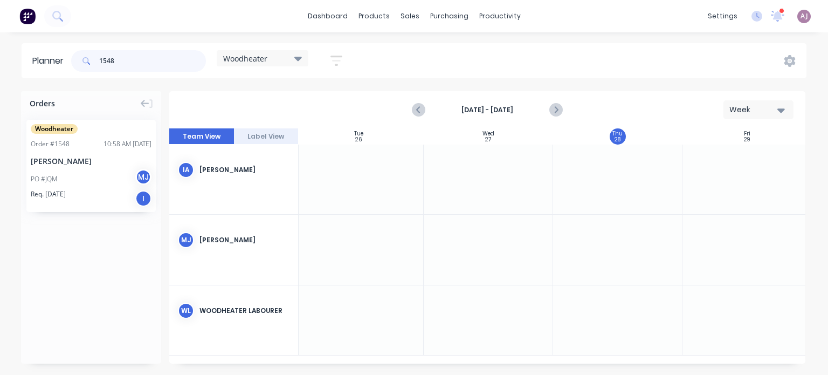
type input "1548"
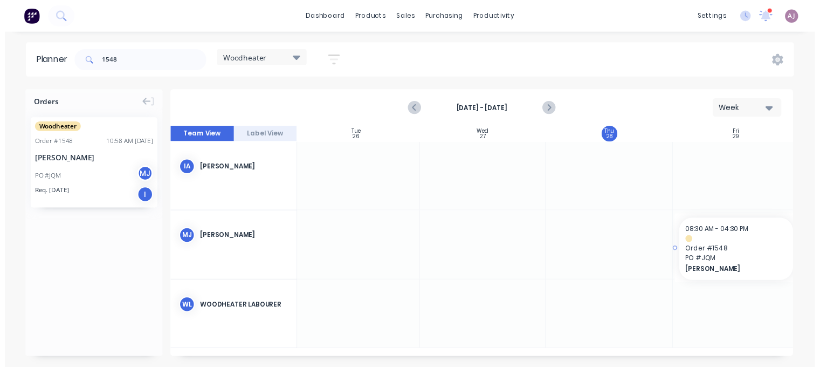
scroll to position [0, 266]
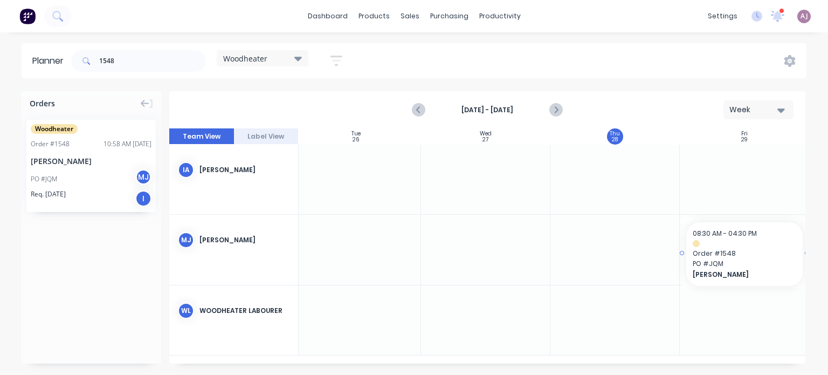
drag, startPoint x: 86, startPoint y: 150, endPoint x: 754, endPoint y: 232, distance: 673.7
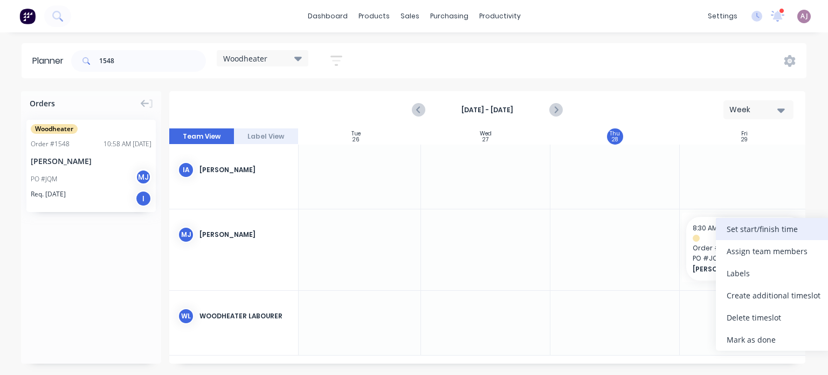
click at [737, 234] on div "Set start/finish time" at bounding box center [773, 229] width 115 height 22
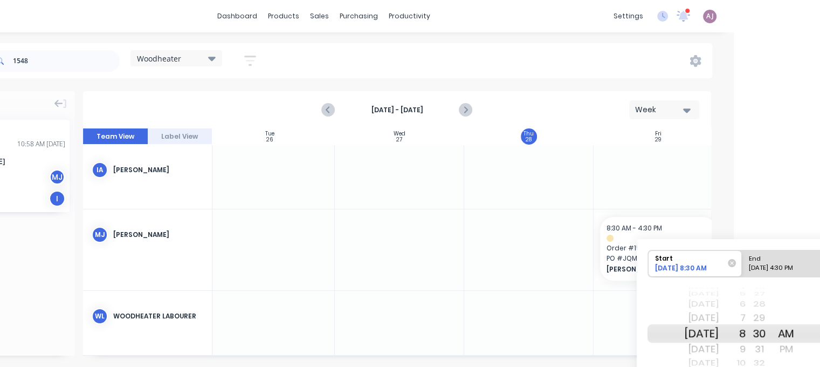
scroll to position [0, 113]
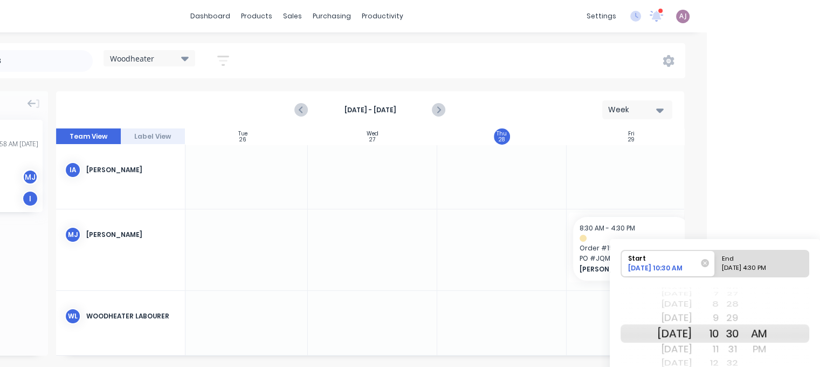
click at [753, 258] on div "End" at bounding box center [757, 256] width 78 height 13
click at [716, 258] on input "End [DATE] 4:30 PM" at bounding box center [715, 263] width 1 height 26
radio input "true"
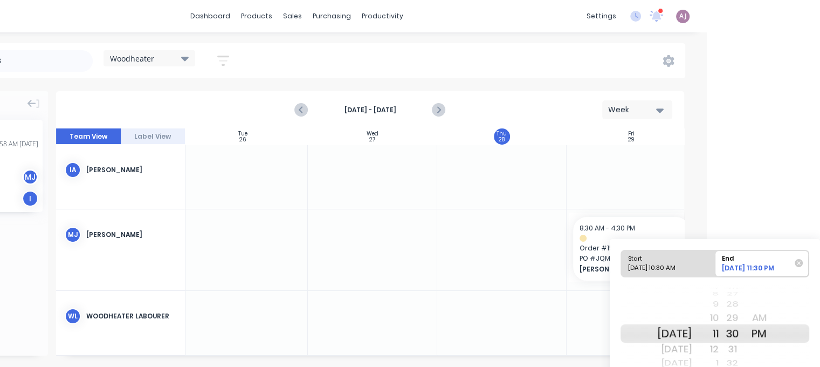
click at [771, 319] on div "AM" at bounding box center [759, 317] width 27 height 17
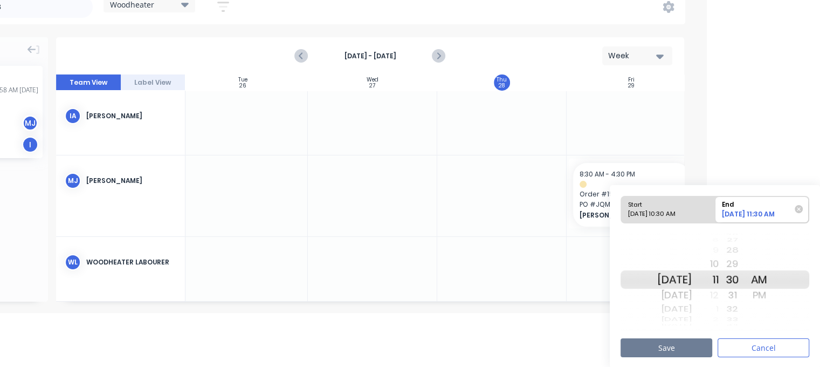
click at [656, 343] on button "Save" at bounding box center [667, 347] width 92 height 19
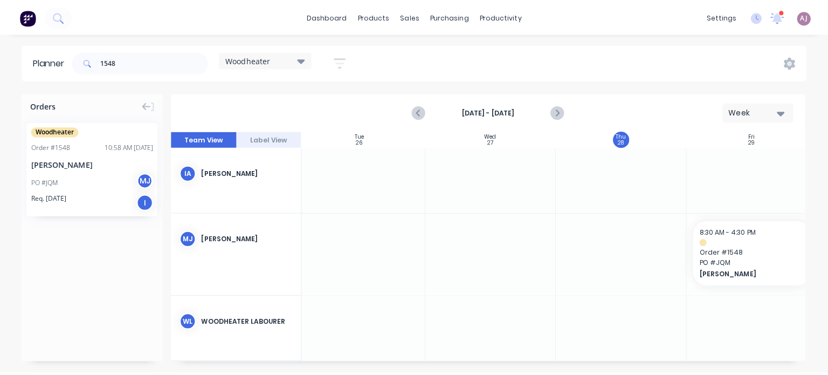
scroll to position [0, 0]
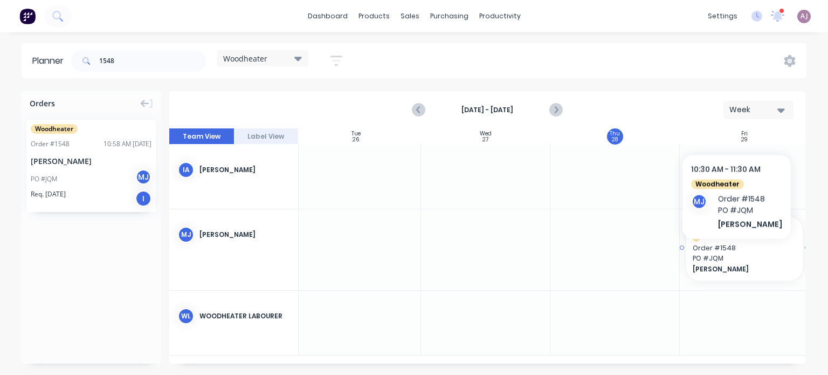
click at [733, 255] on span "PO # JQM" at bounding box center [745, 258] width 104 height 10
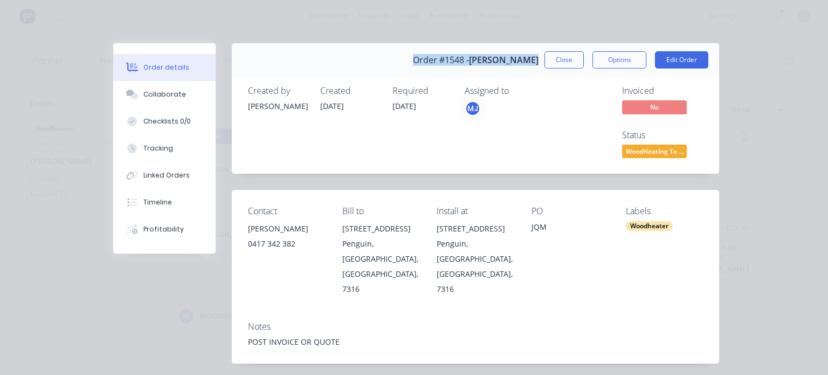
drag, startPoint x: 413, startPoint y: 64, endPoint x: 531, endPoint y: 73, distance: 117.9
click at [531, 73] on div "Order #1548 - [PERSON_NAME] Close Options Edit Order" at bounding box center [475, 60] width 487 height 34
copy div "Order #1548 - [PERSON_NAME]"
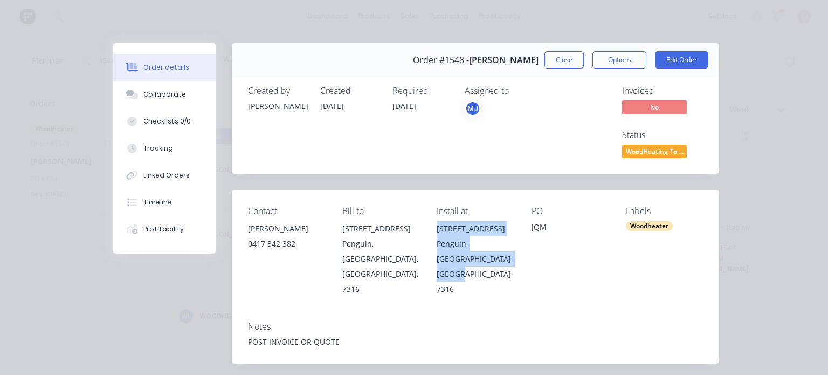
drag, startPoint x: 433, startPoint y: 228, endPoint x: 484, endPoint y: 258, distance: 59.0
click at [484, 258] on div "[STREET_ADDRESS]" at bounding box center [475, 258] width 77 height 75
copy div "[STREET_ADDRESS]"
click at [567, 59] on button "Close" at bounding box center [564, 59] width 39 height 17
